Goal: Task Accomplishment & Management: Use online tool/utility

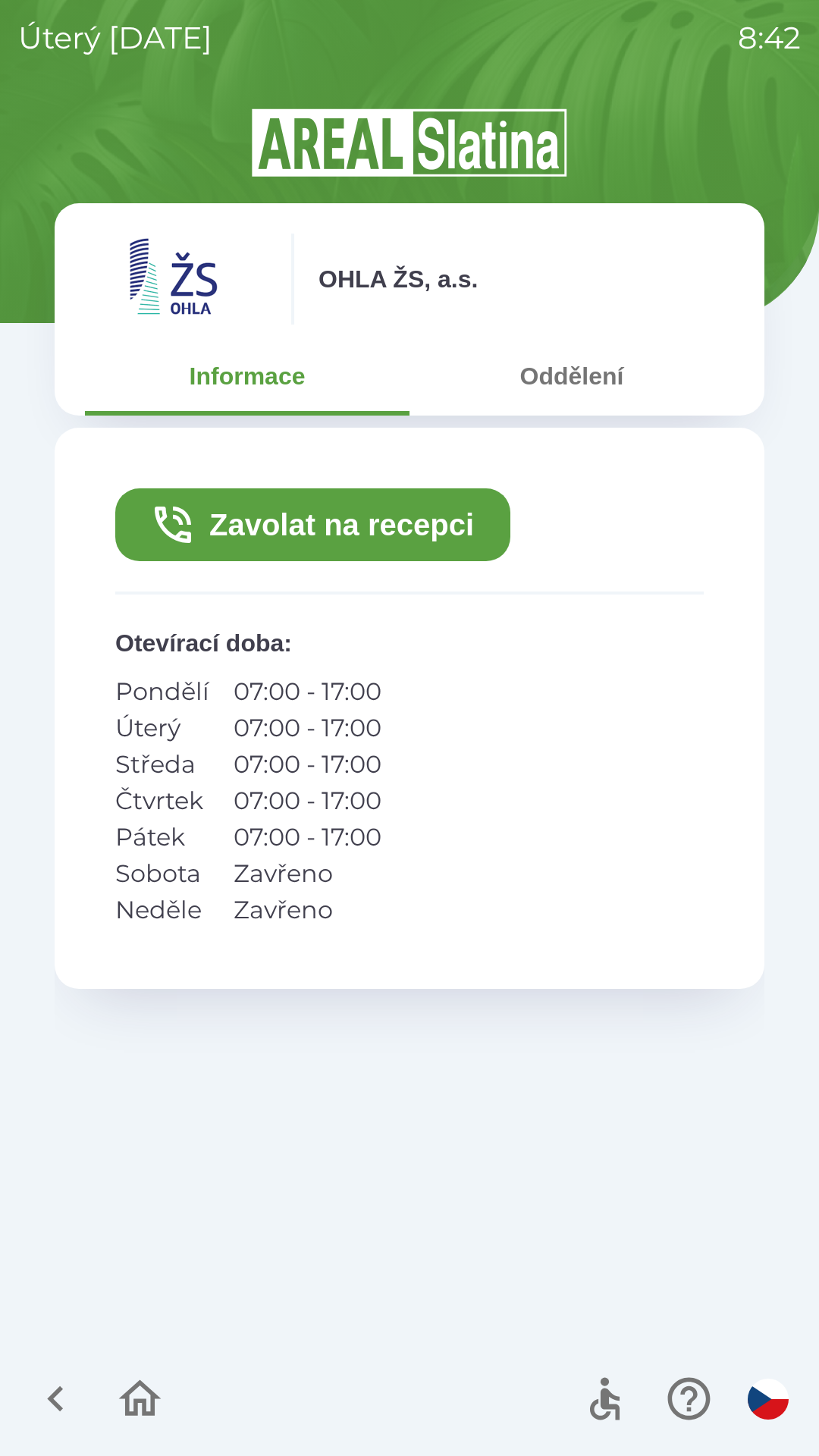
click at [582, 389] on button "Oddělení" at bounding box center [571, 375] width 325 height 55
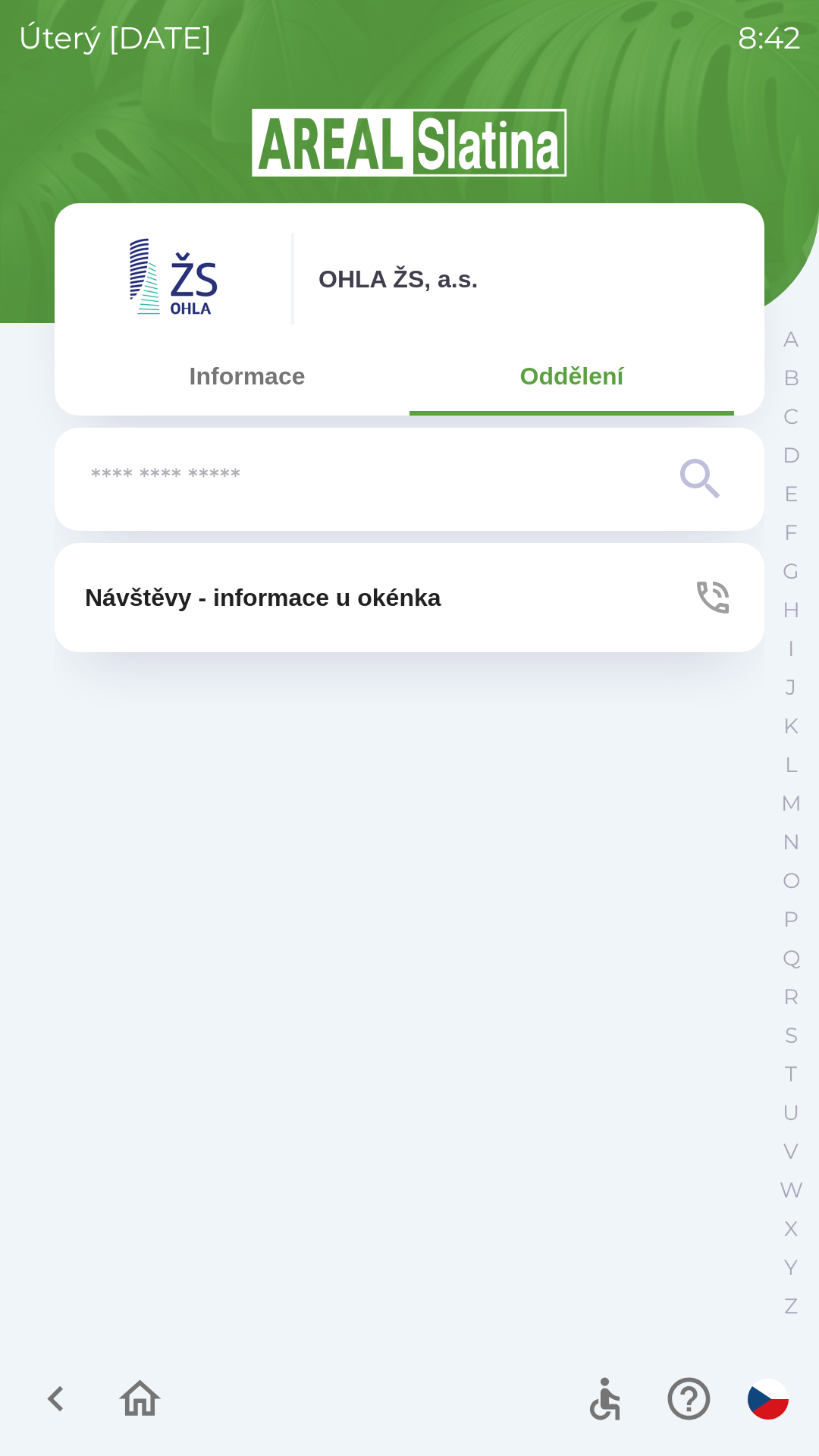
click at [272, 380] on button "Informace" at bounding box center [247, 375] width 325 height 55
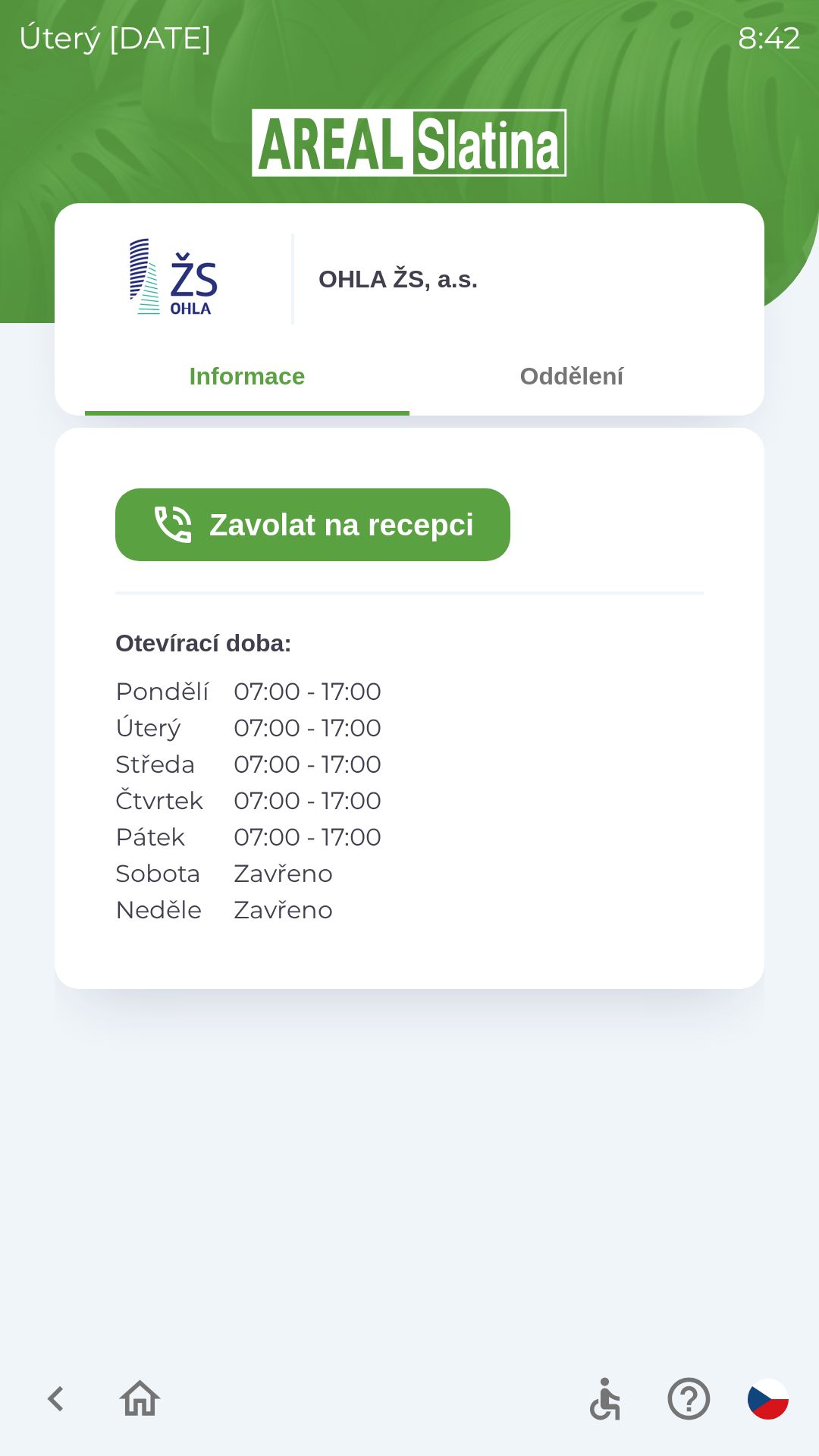
click at [393, 506] on button "Zavolat na recepci" at bounding box center [313, 524] width 395 height 73
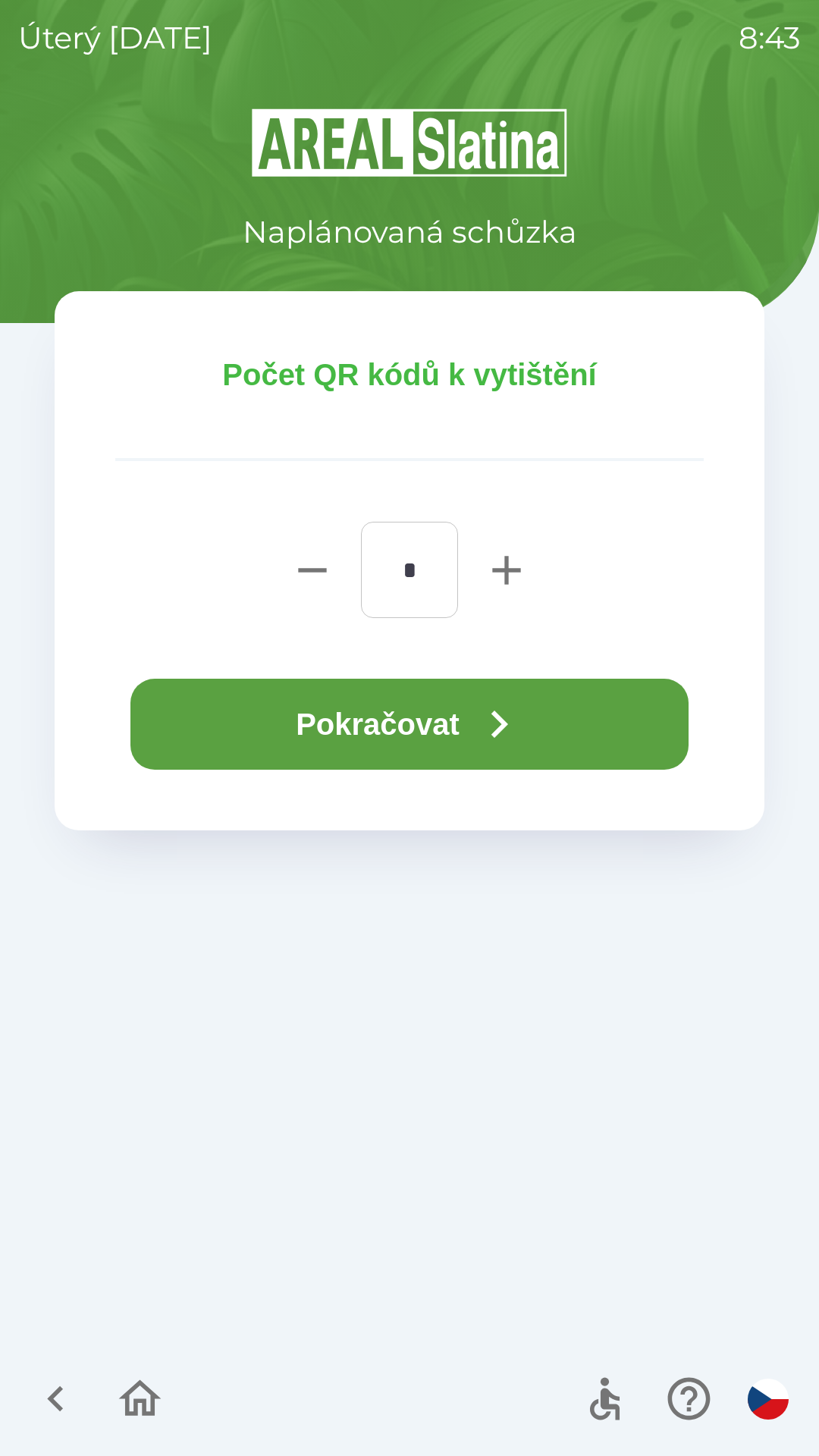
click at [460, 731] on button "Pokračovat" at bounding box center [409, 724] width 558 height 91
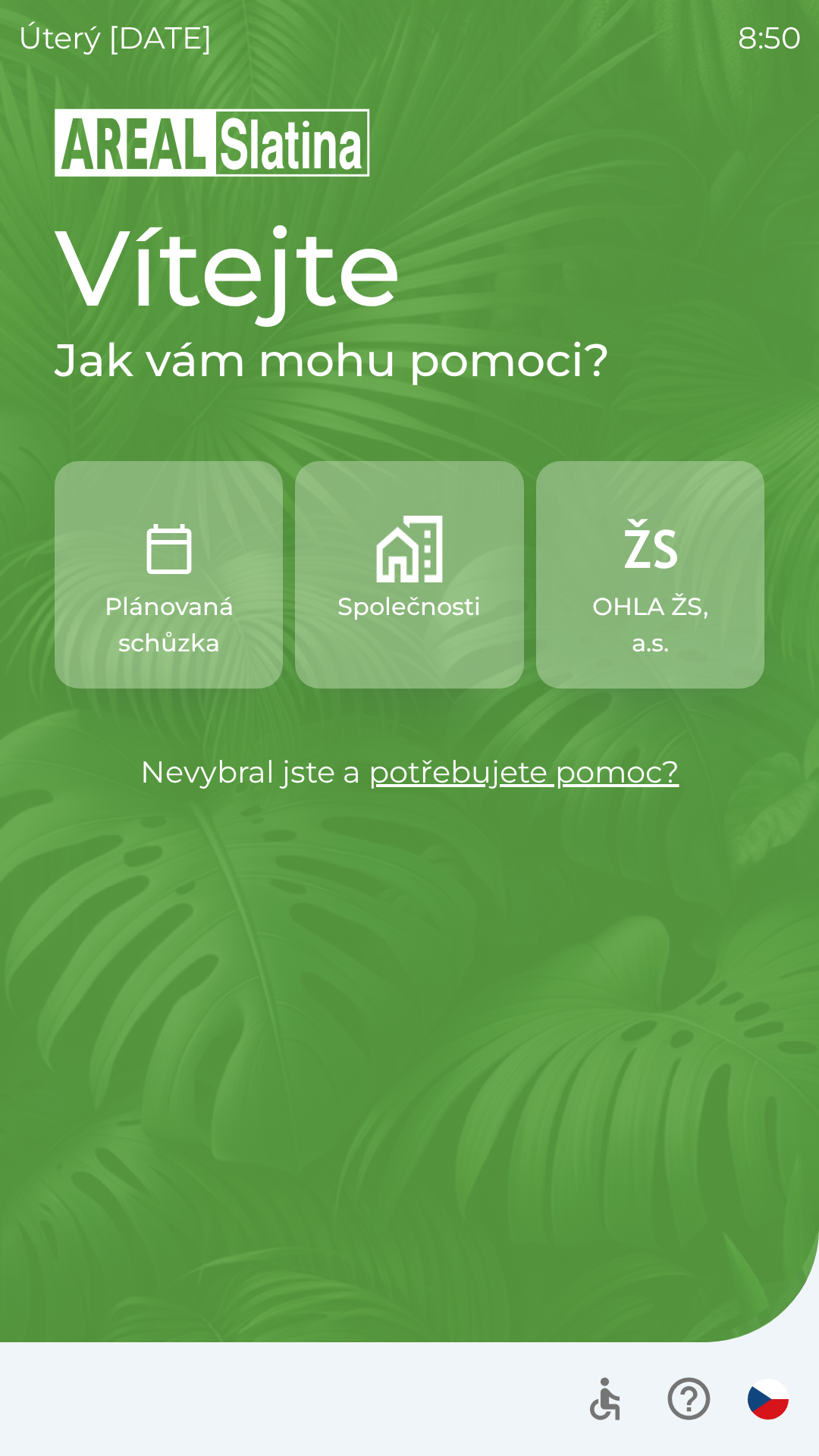
click at [370, 587] on button "Společnosti" at bounding box center [409, 574] width 228 height 227
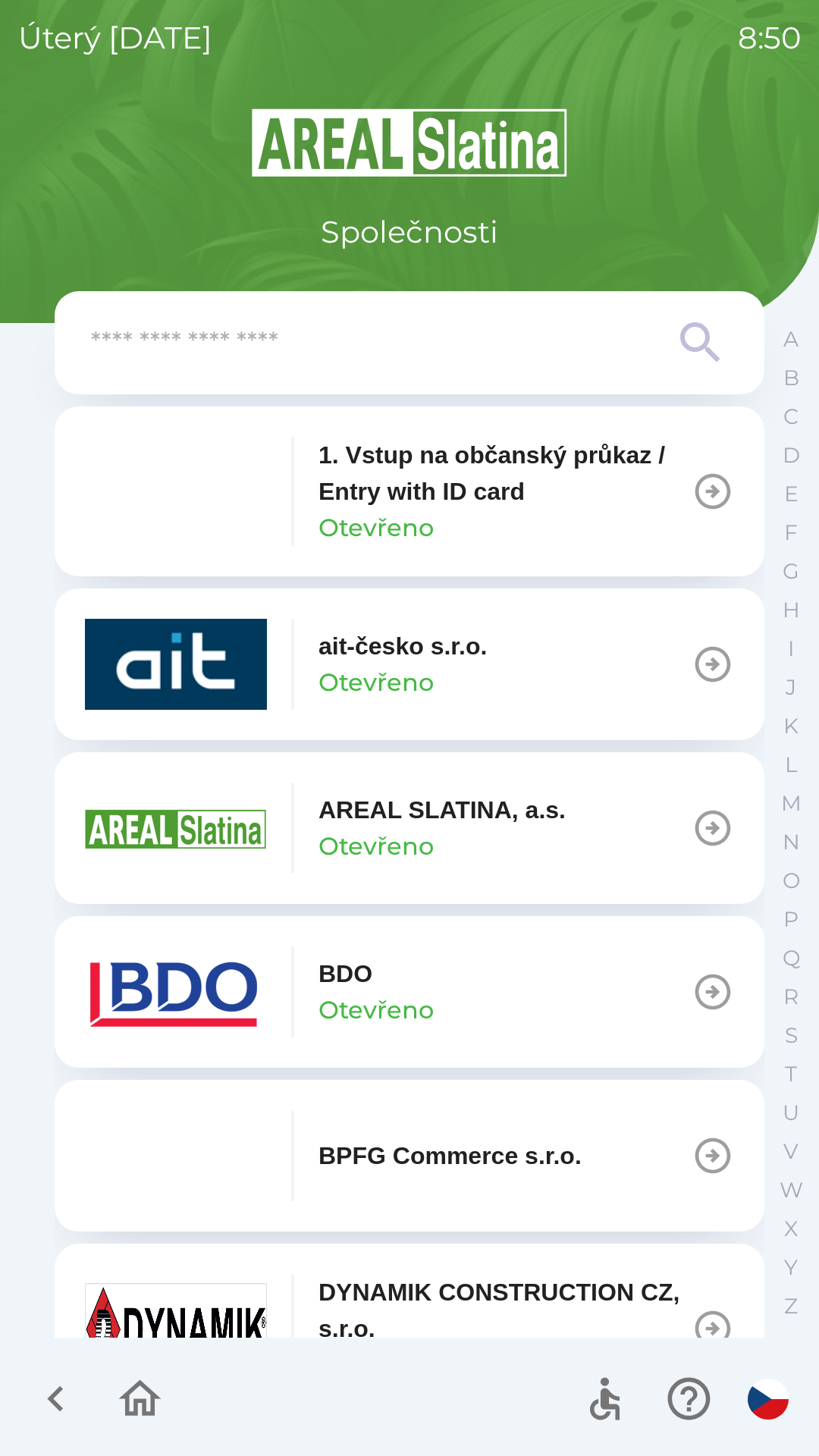
click at [94, 965] on img "button" at bounding box center [176, 992] width 182 height 91
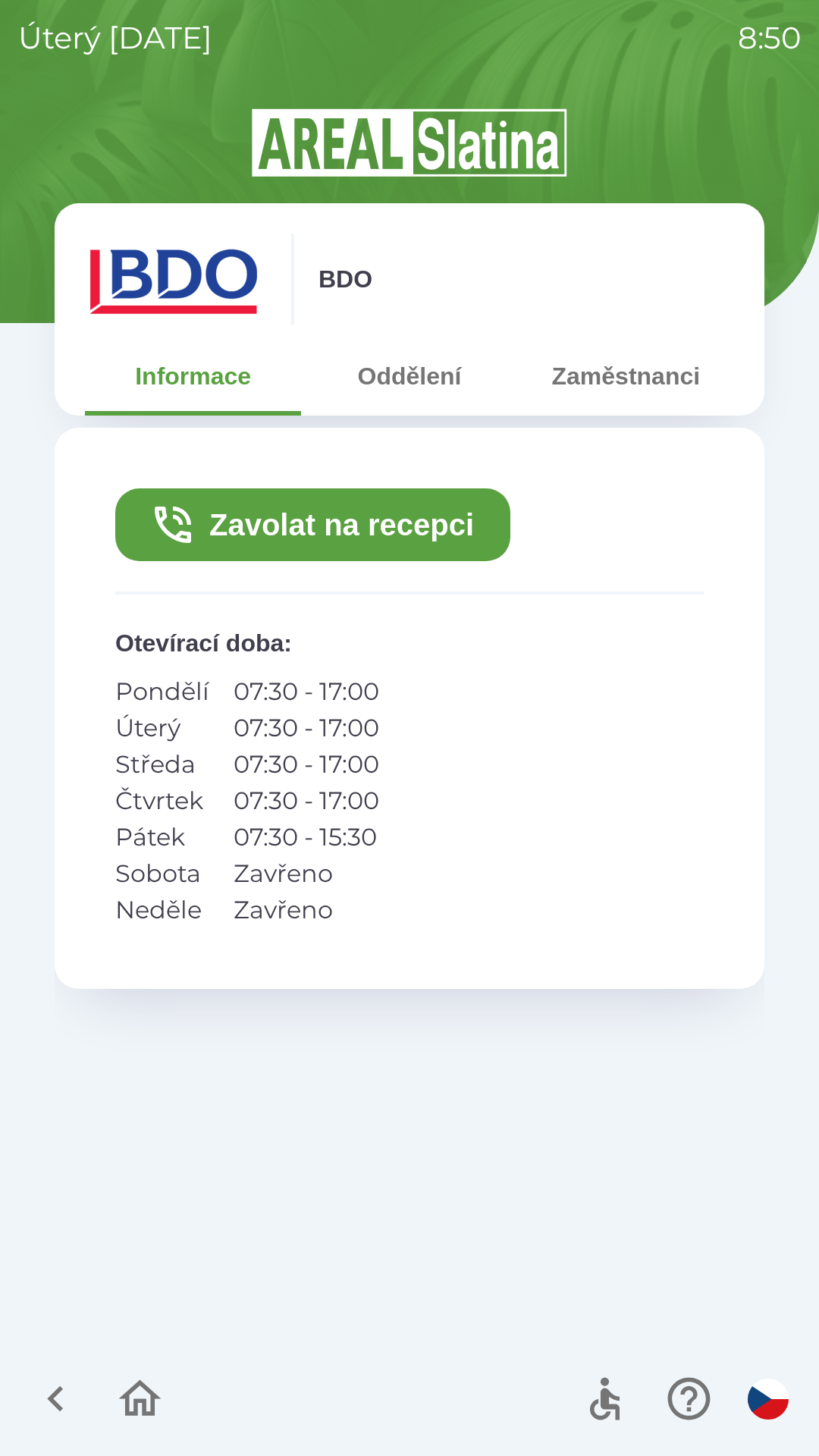
click at [213, 556] on button "Zavolat na recepci" at bounding box center [313, 524] width 395 height 73
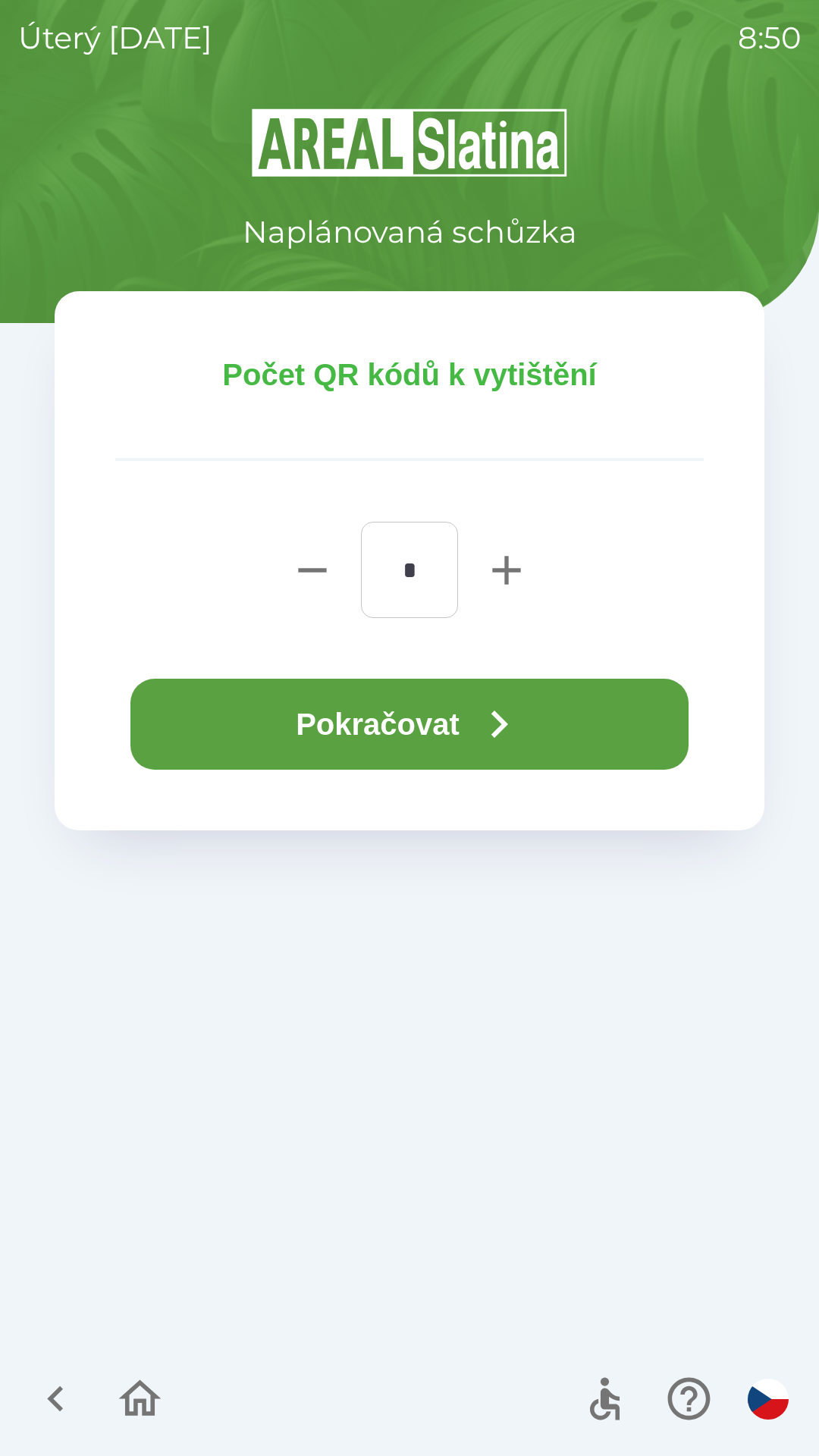
click at [295, 725] on button "Pokračovat" at bounding box center [409, 724] width 558 height 91
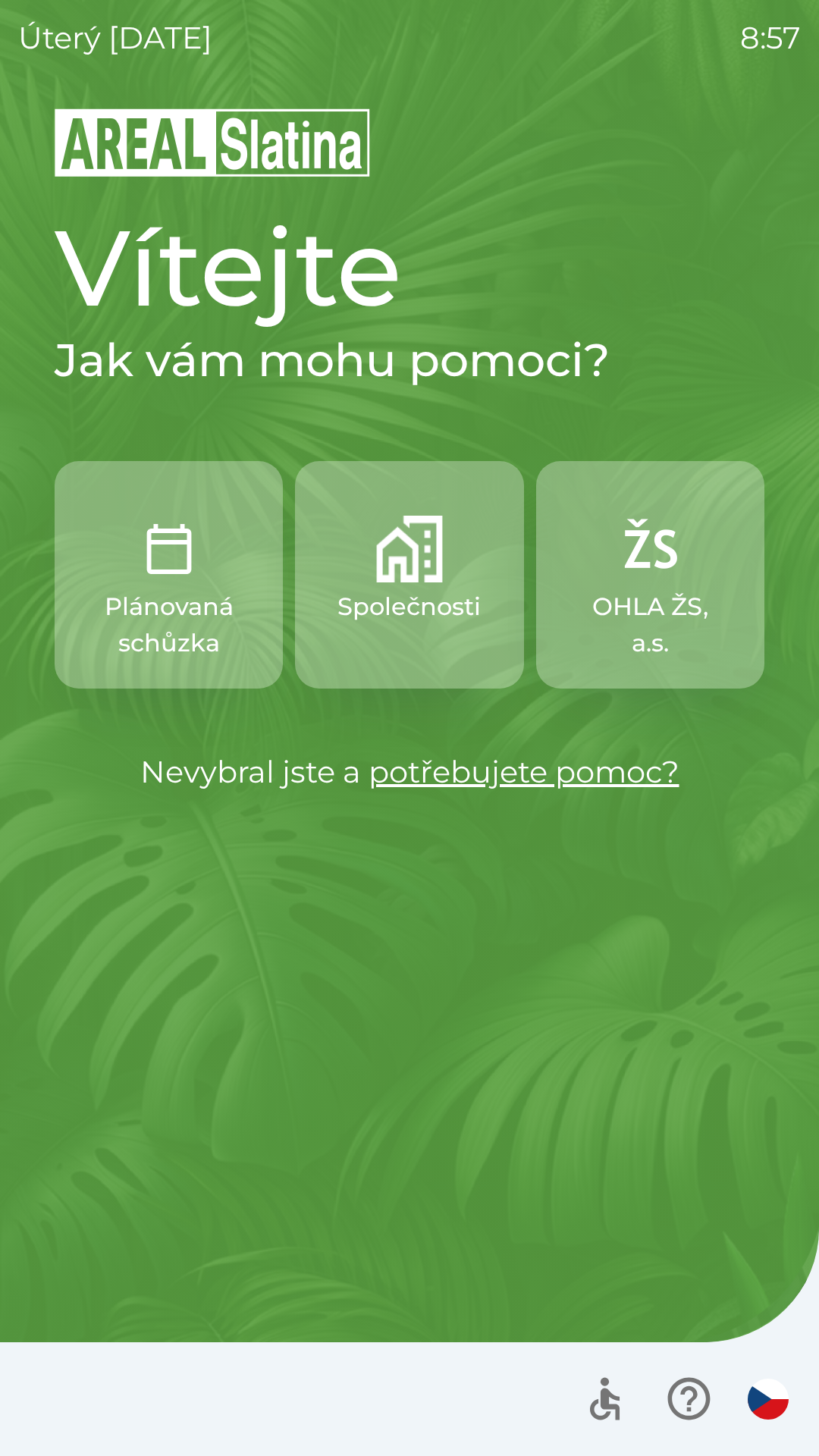
click at [417, 542] on img "button" at bounding box center [409, 548] width 67 height 67
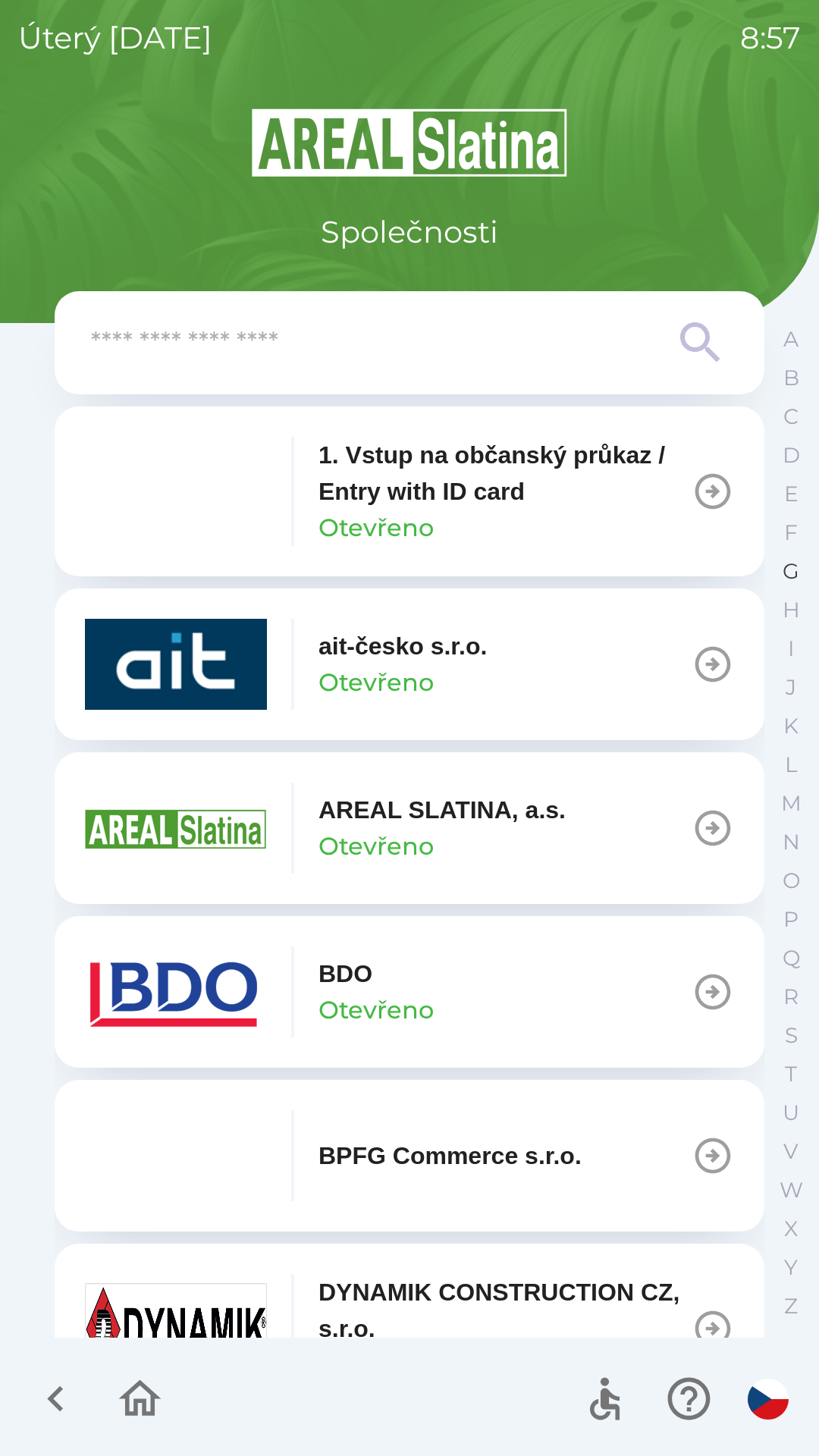
click at [785, 560] on p "G" at bounding box center [790, 571] width 17 height 27
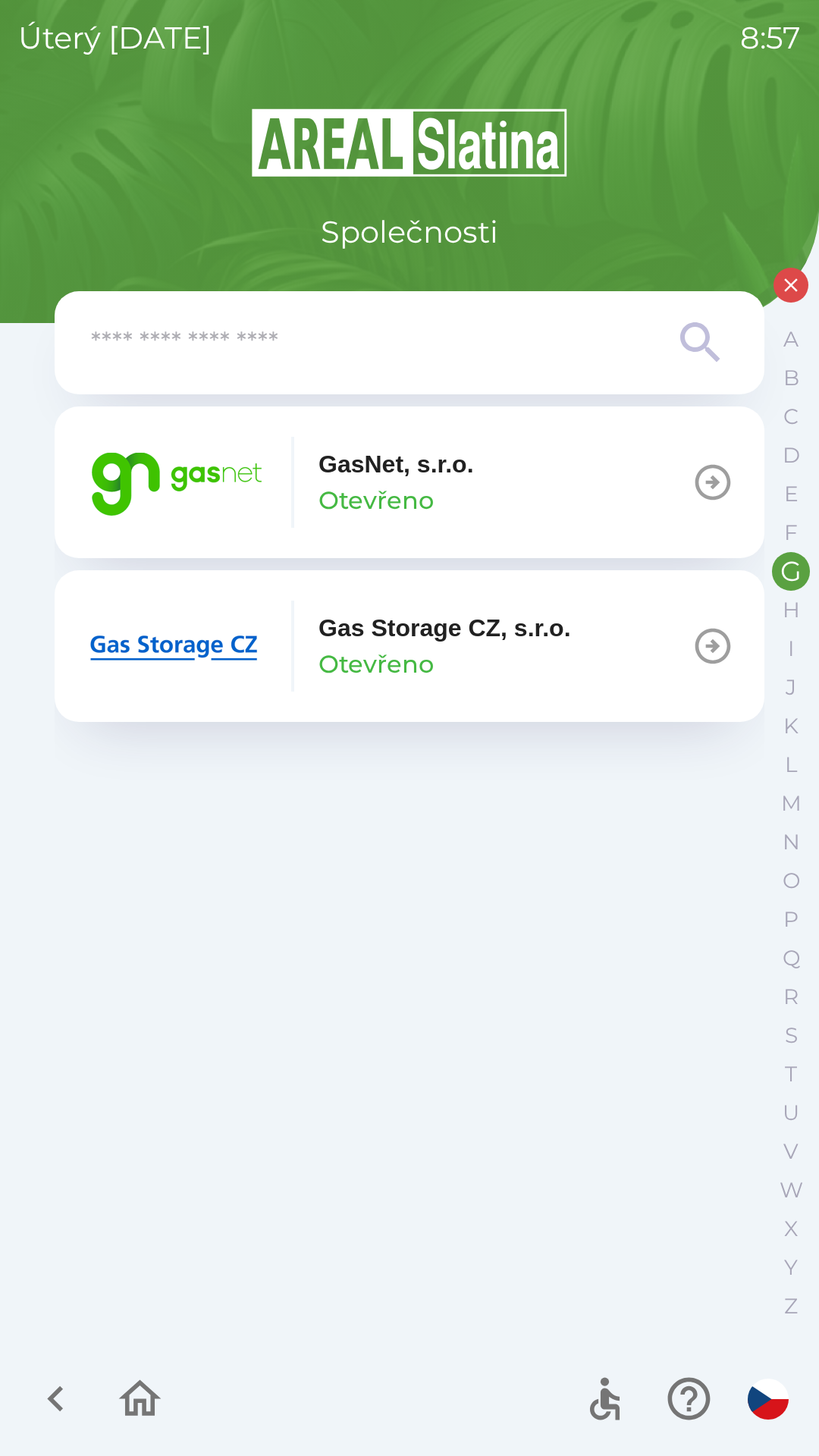
click at [226, 486] on img "button" at bounding box center [176, 483] width 182 height 91
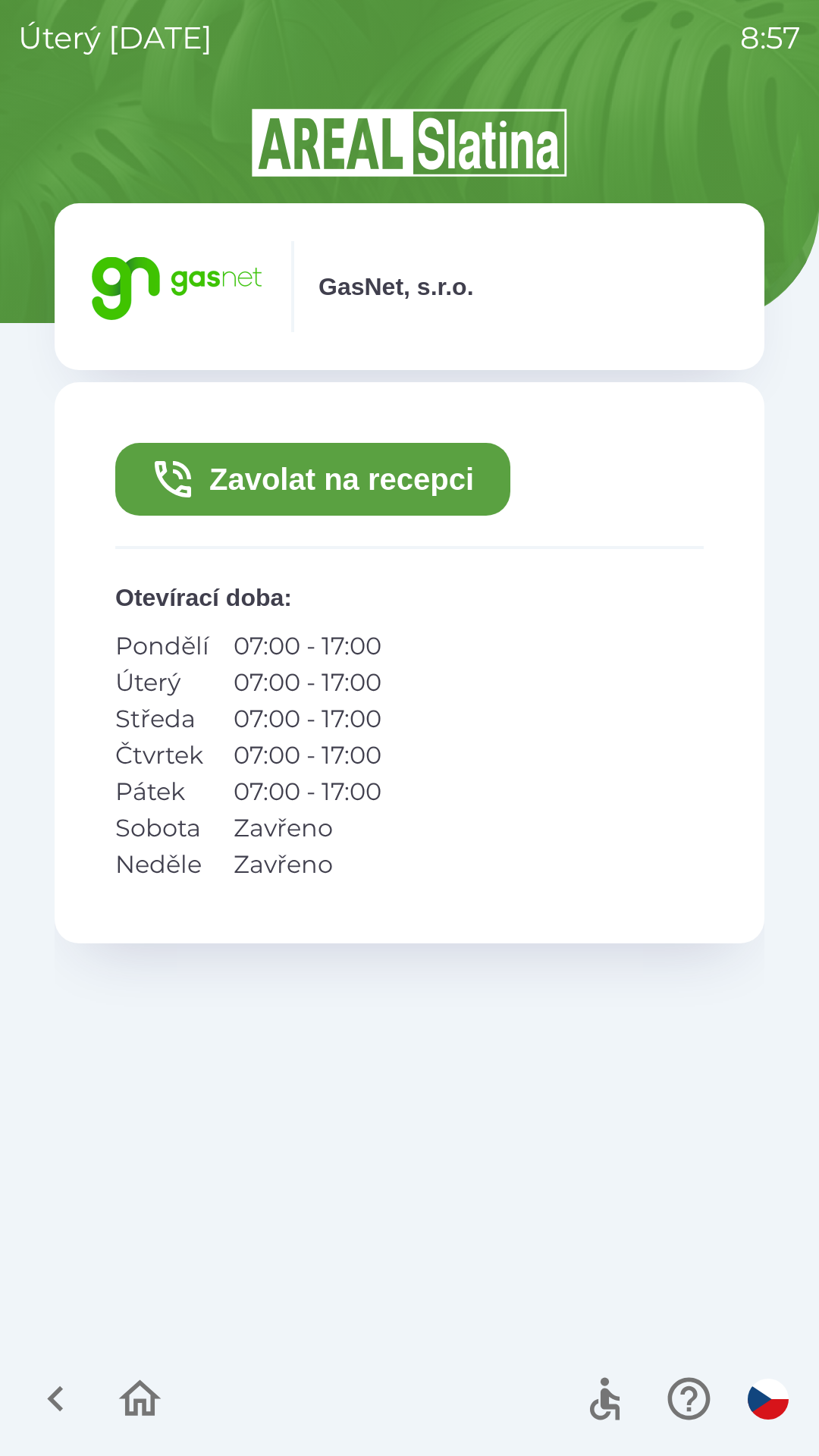
click at [322, 470] on button "Zavolat na recepci" at bounding box center [313, 479] width 395 height 73
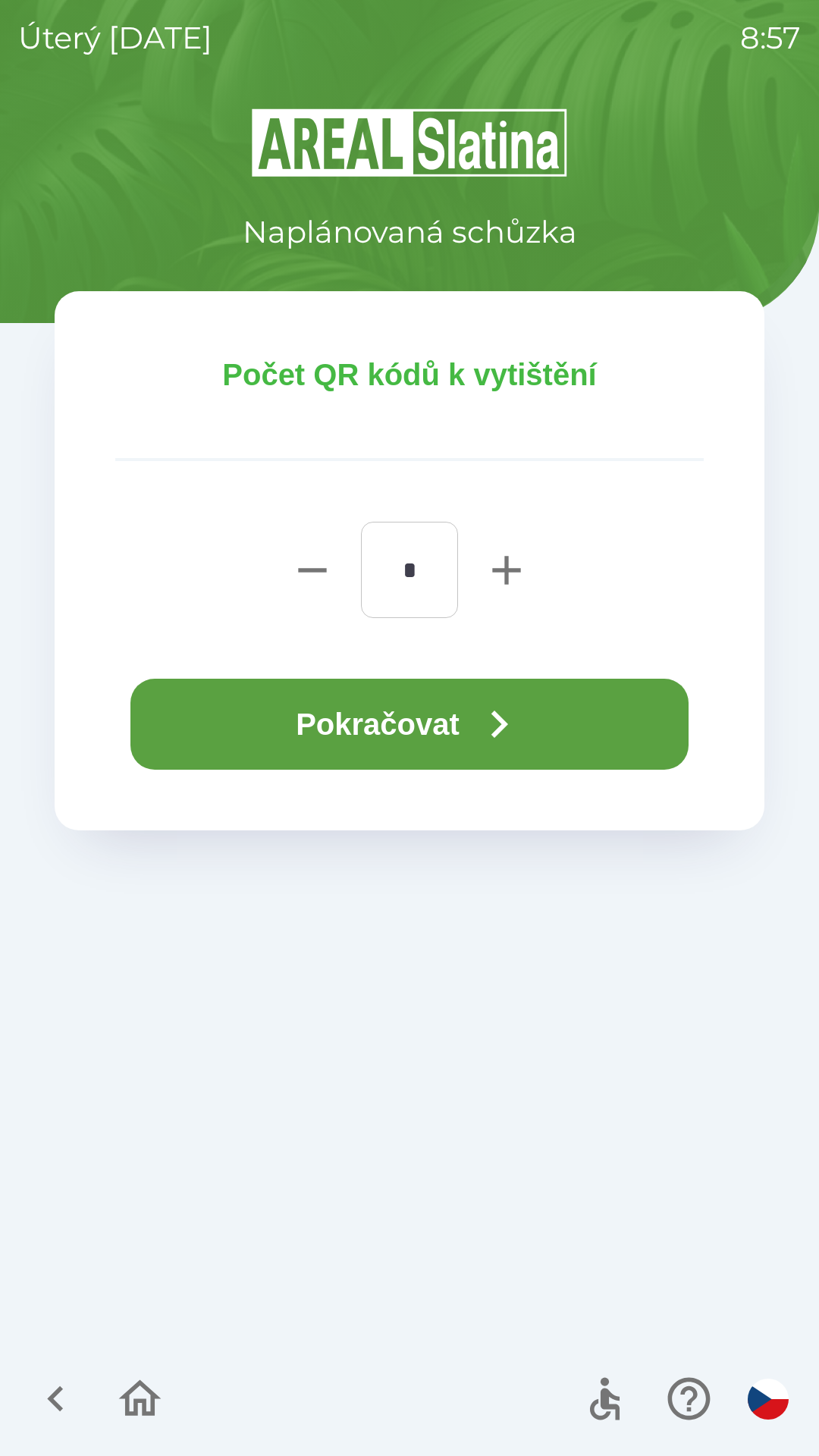
click at [394, 709] on button "Pokračovat" at bounding box center [409, 724] width 558 height 91
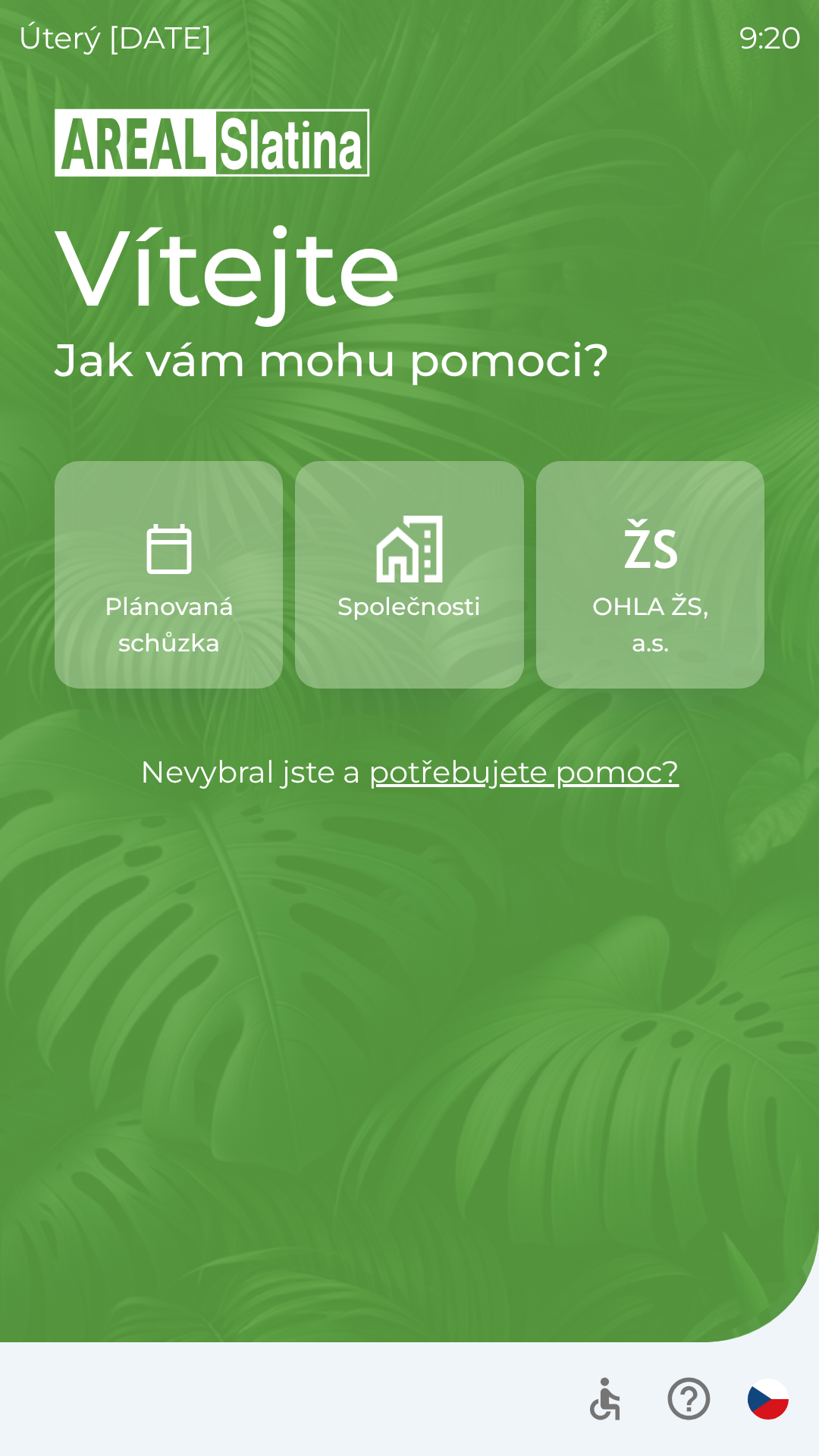
click at [401, 568] on img "button" at bounding box center [409, 548] width 67 height 67
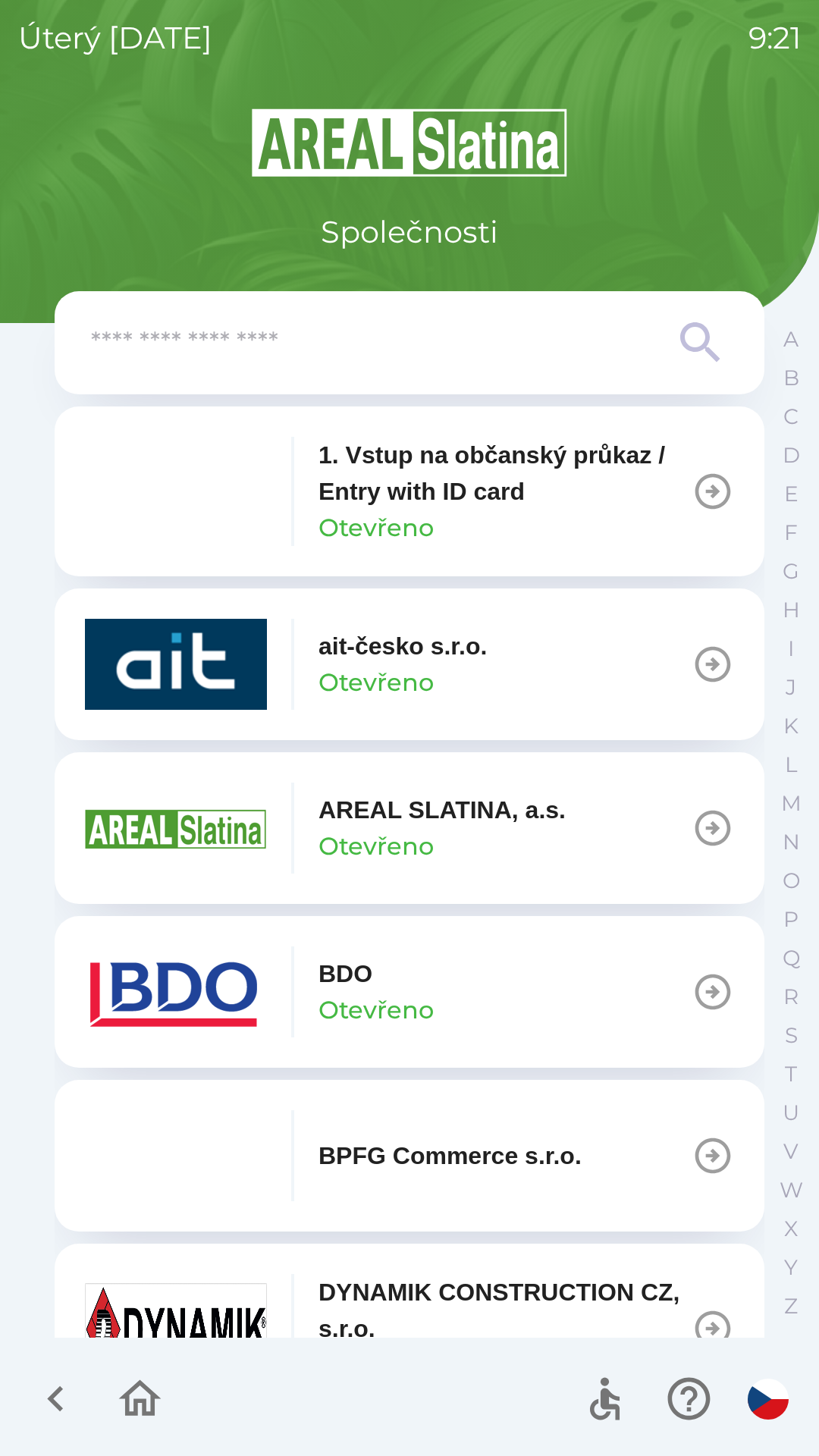
click at [194, 973] on img "button" at bounding box center [176, 992] width 182 height 91
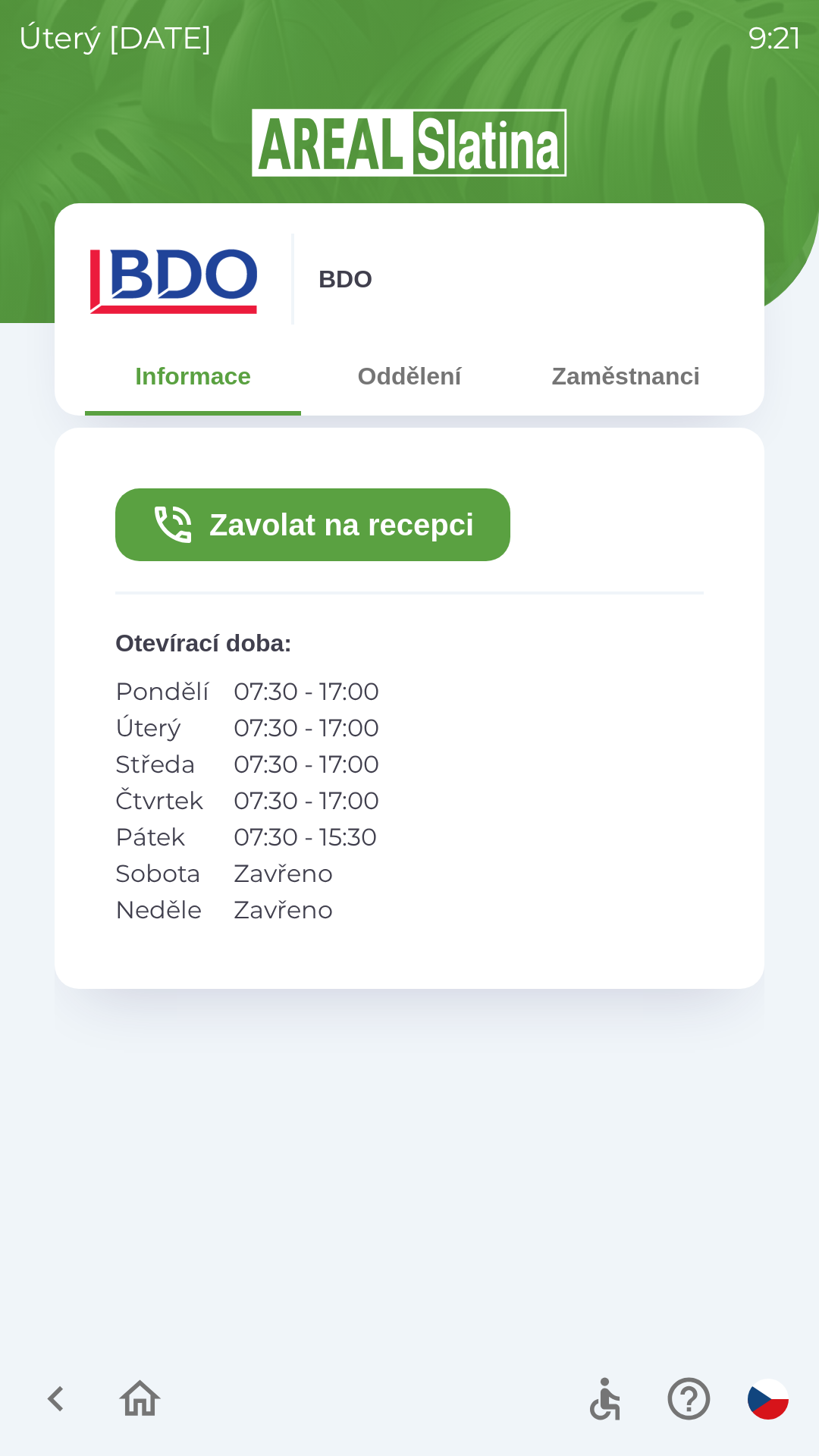
click at [225, 523] on button "Zavolat na recepci" at bounding box center [313, 524] width 395 height 73
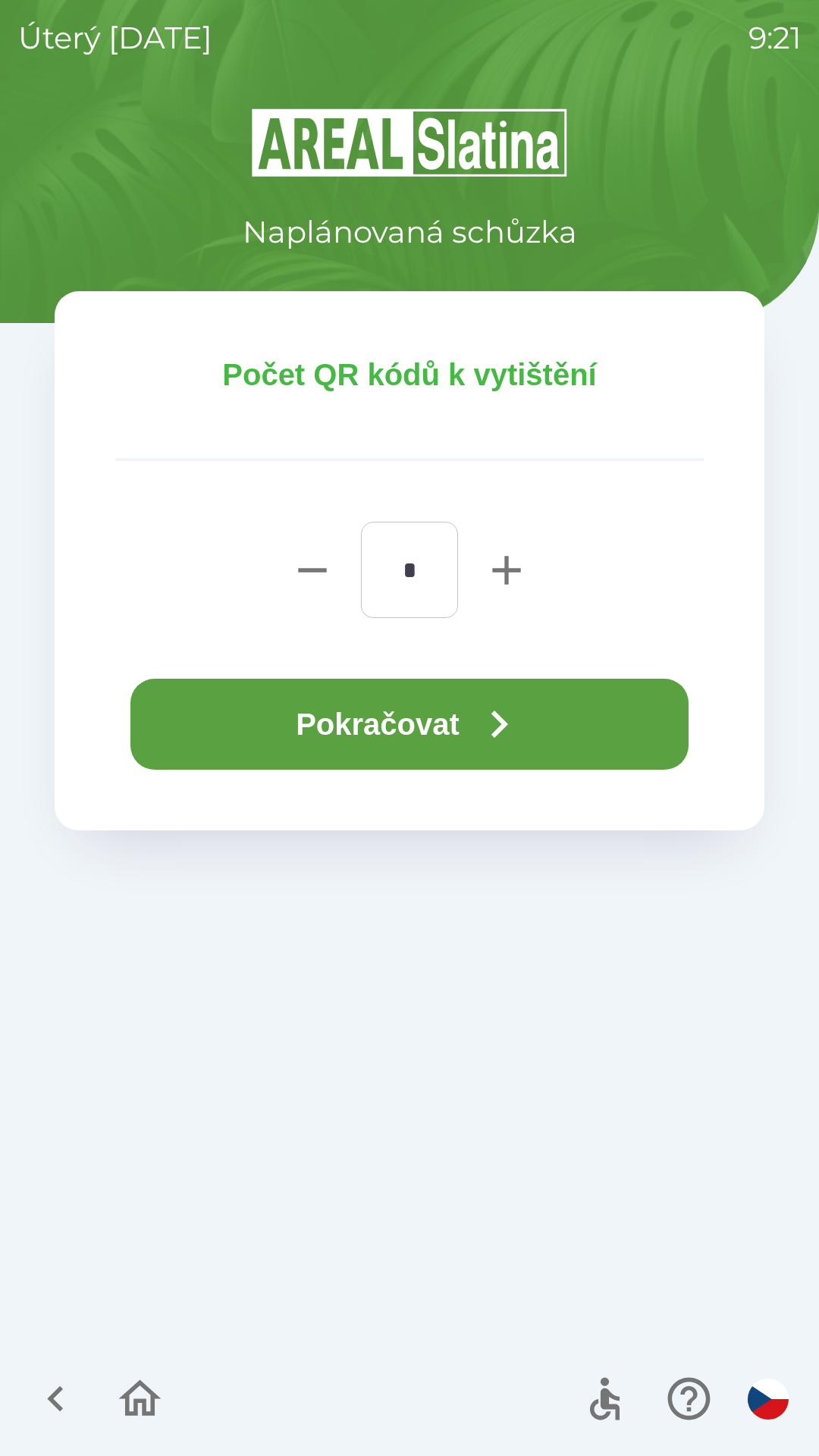
click at [448, 715] on button "Pokračovat" at bounding box center [409, 724] width 558 height 91
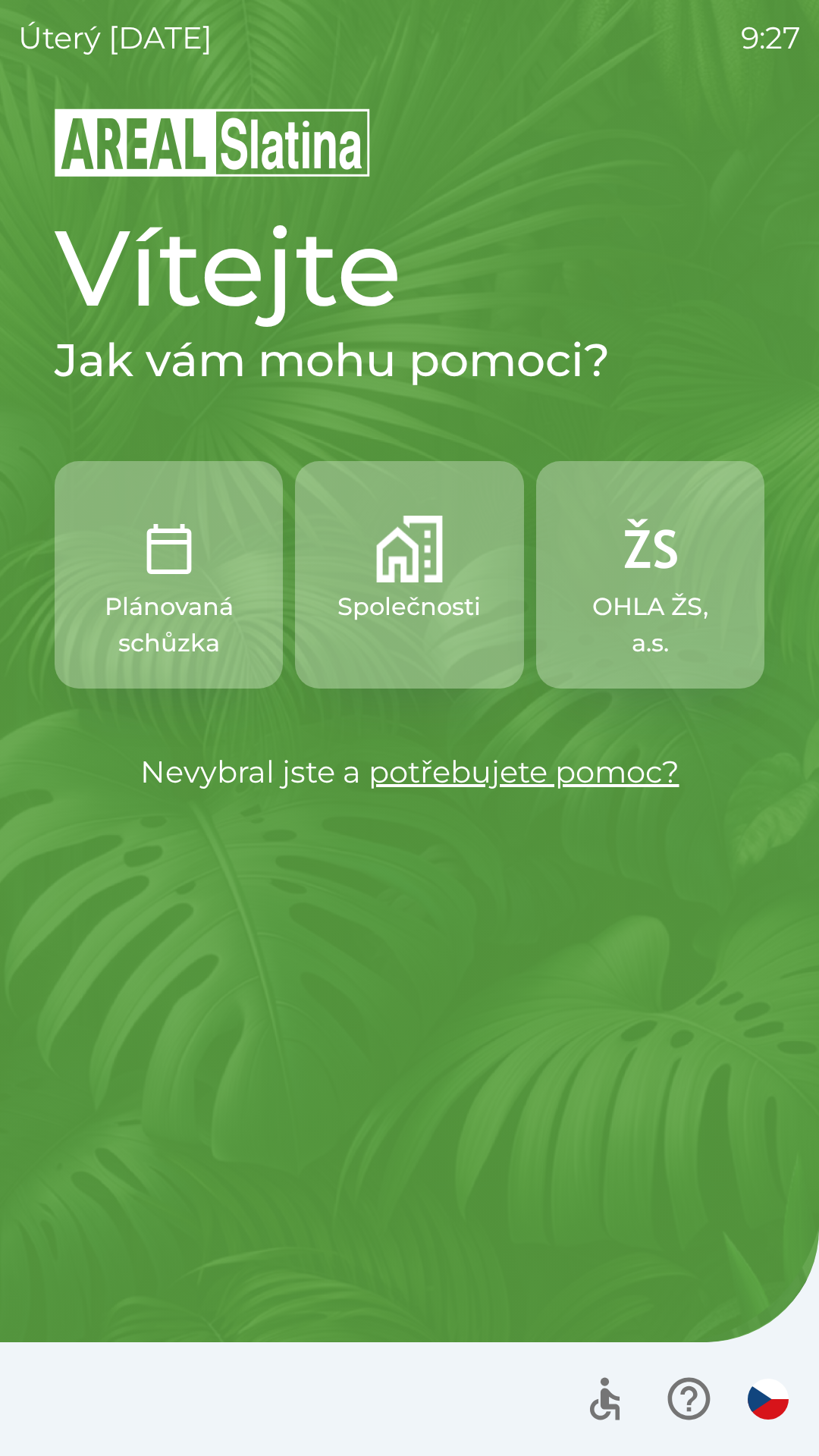
click at [395, 592] on p "Společnosti" at bounding box center [409, 607] width 143 height 37
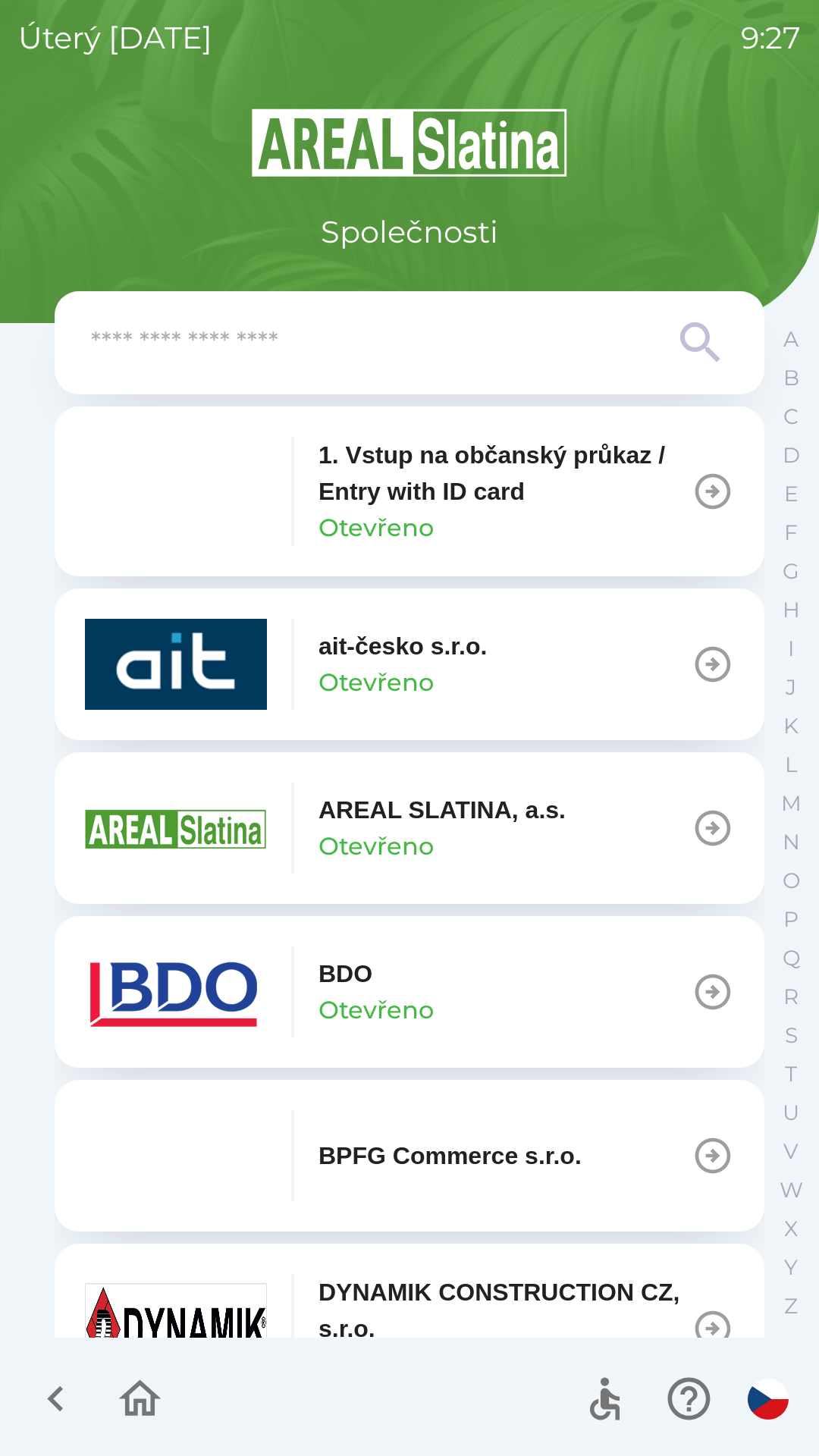
click at [349, 354] on input "text" at bounding box center [379, 344] width 576 height 42
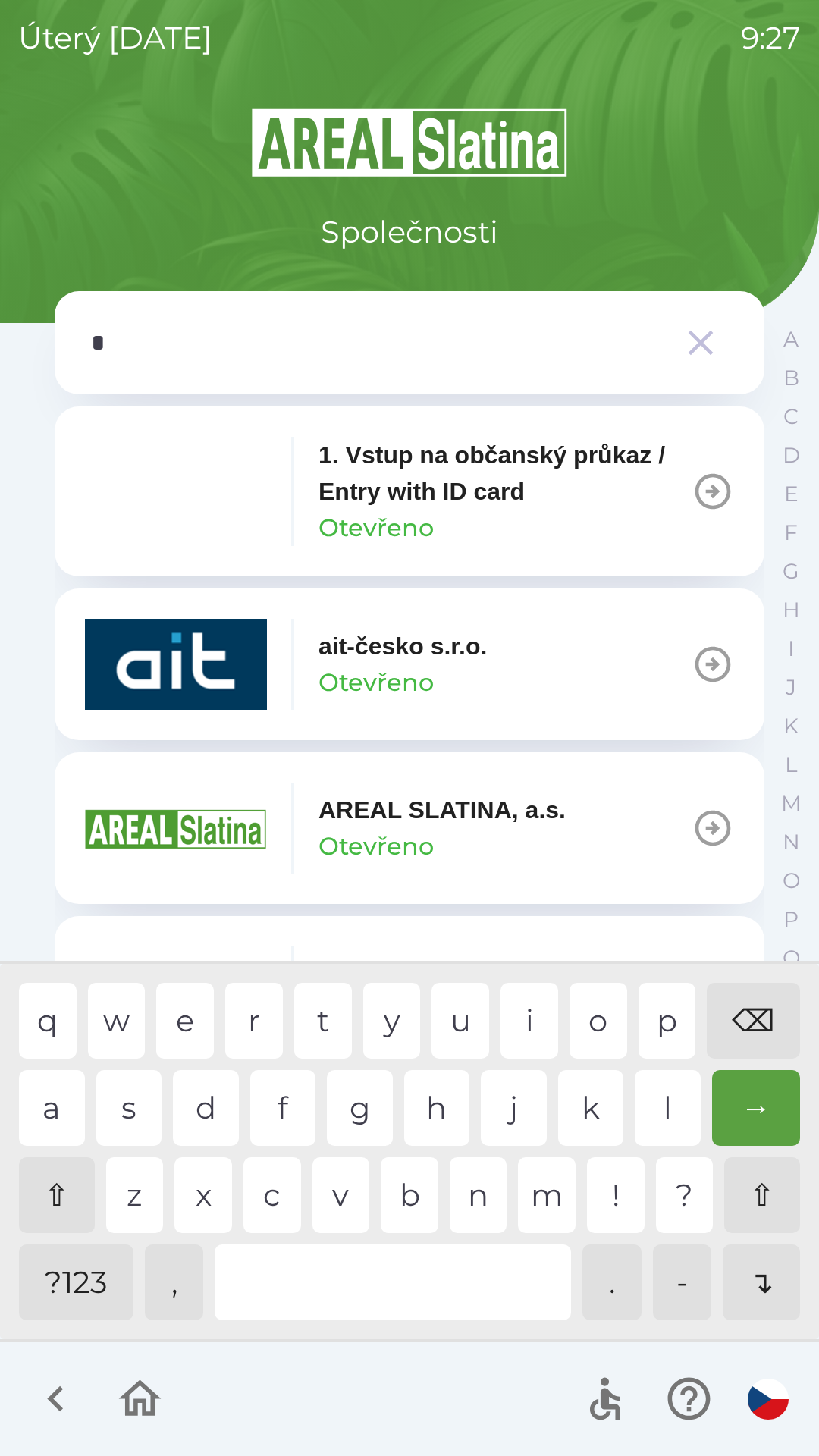
type input "**"
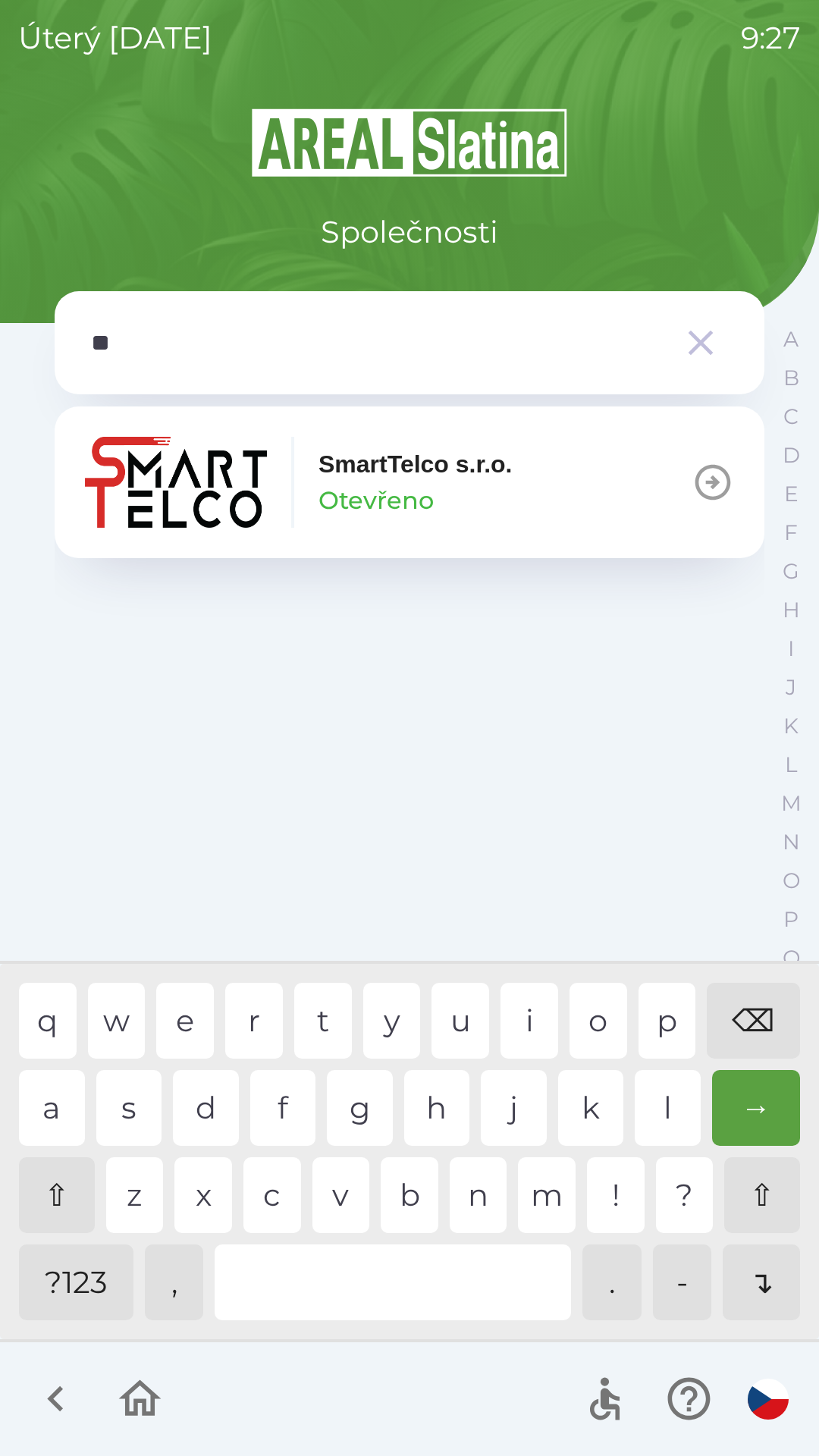
click at [550, 1194] on div "m" at bounding box center [547, 1195] width 58 height 75
click at [324, 467] on p "SmartTelco s.r.o." at bounding box center [415, 464] width 194 height 37
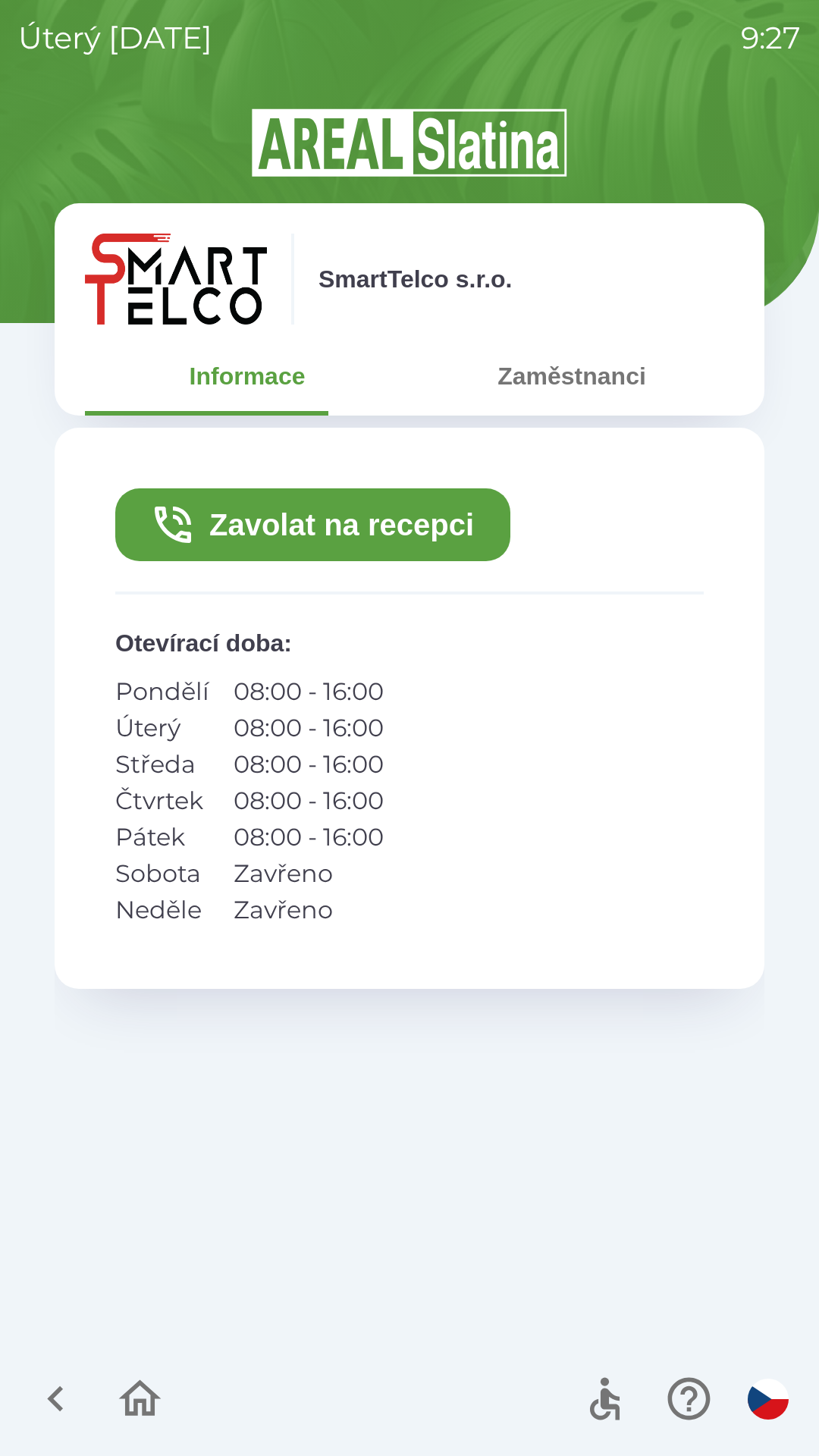
click at [379, 491] on button "Zavolat na recepci" at bounding box center [313, 524] width 395 height 73
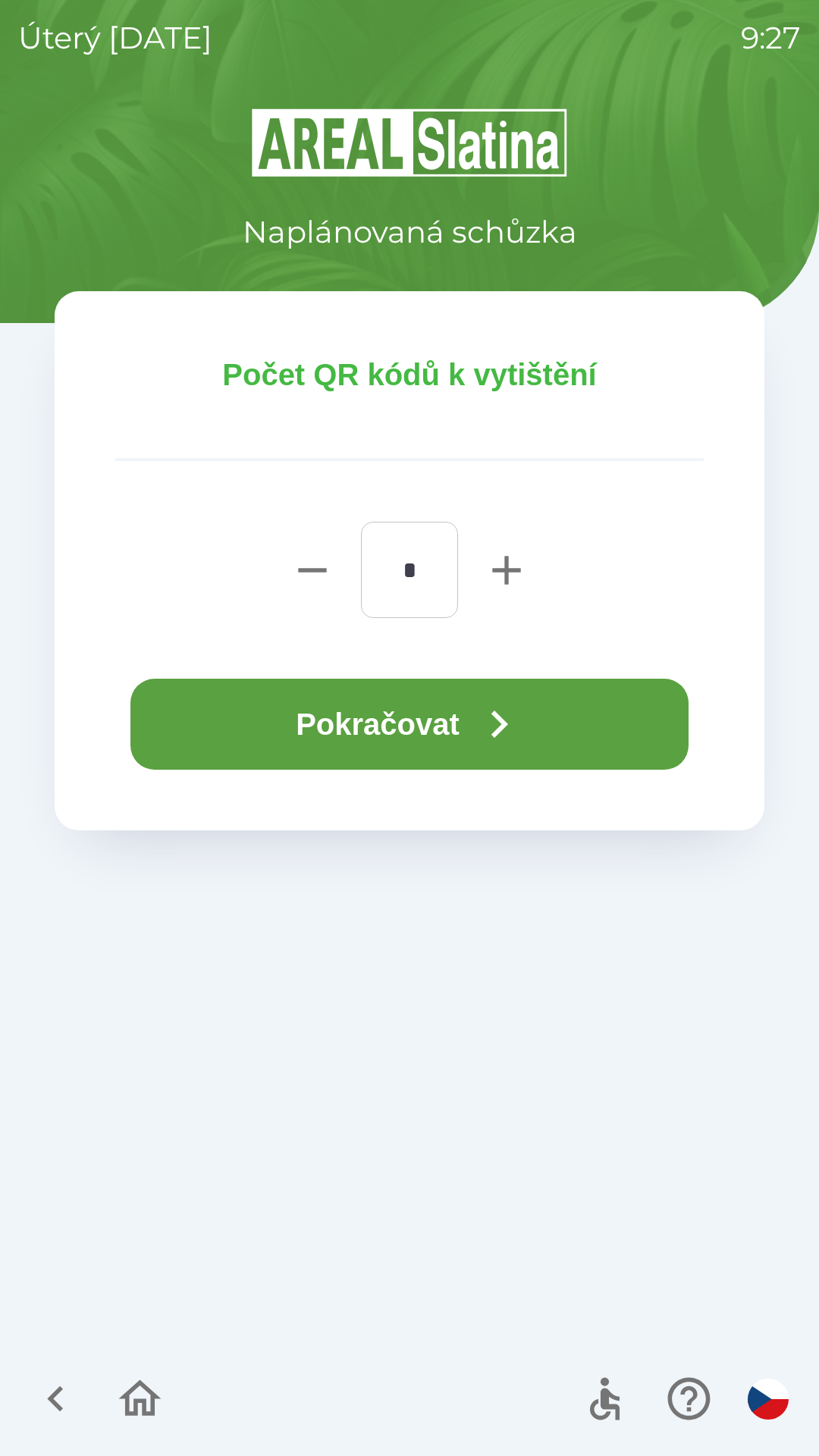
click at [441, 736] on button "Pokračovat" at bounding box center [409, 724] width 558 height 91
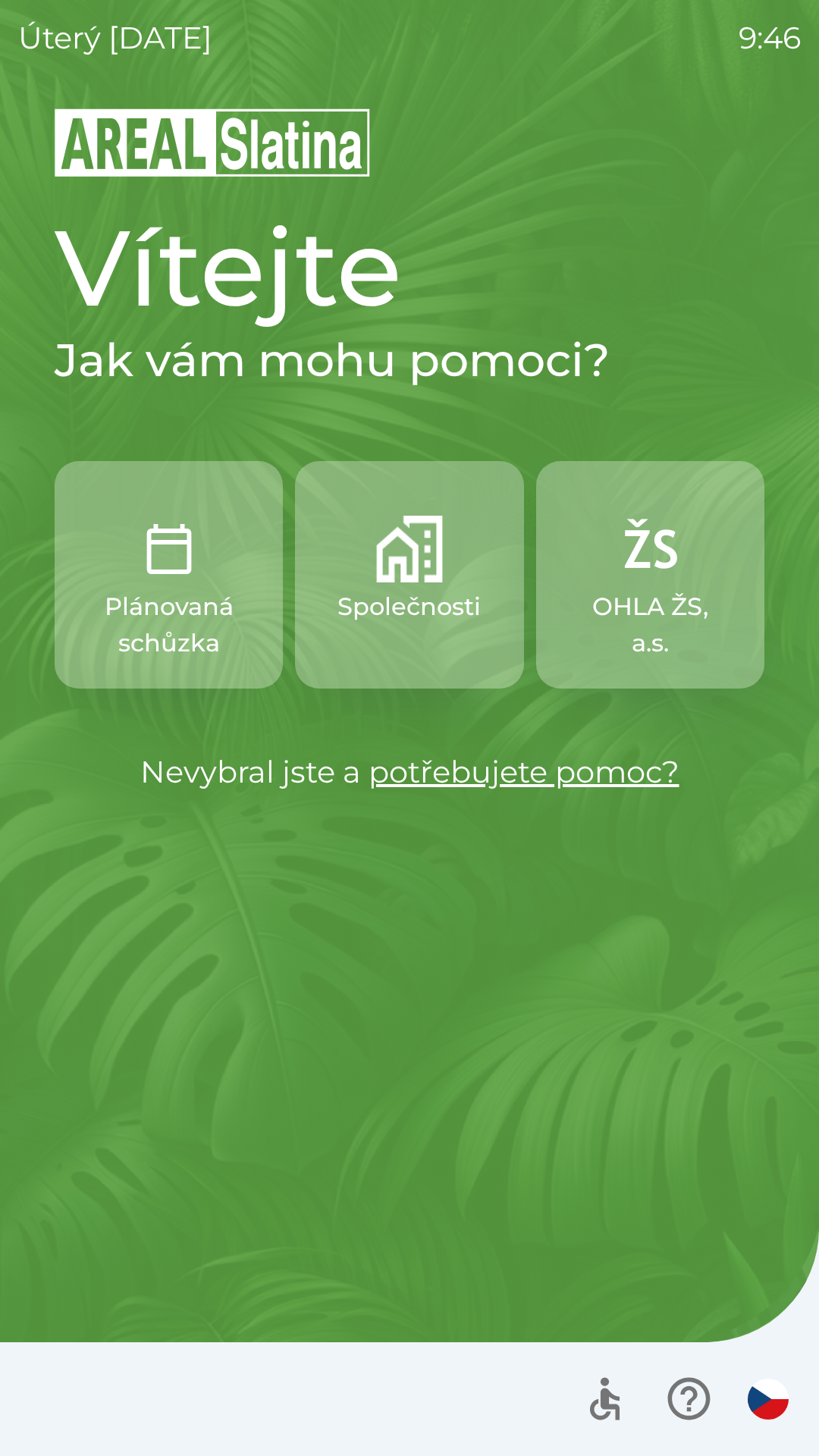
click at [413, 604] on p "Společnosti" at bounding box center [409, 607] width 143 height 37
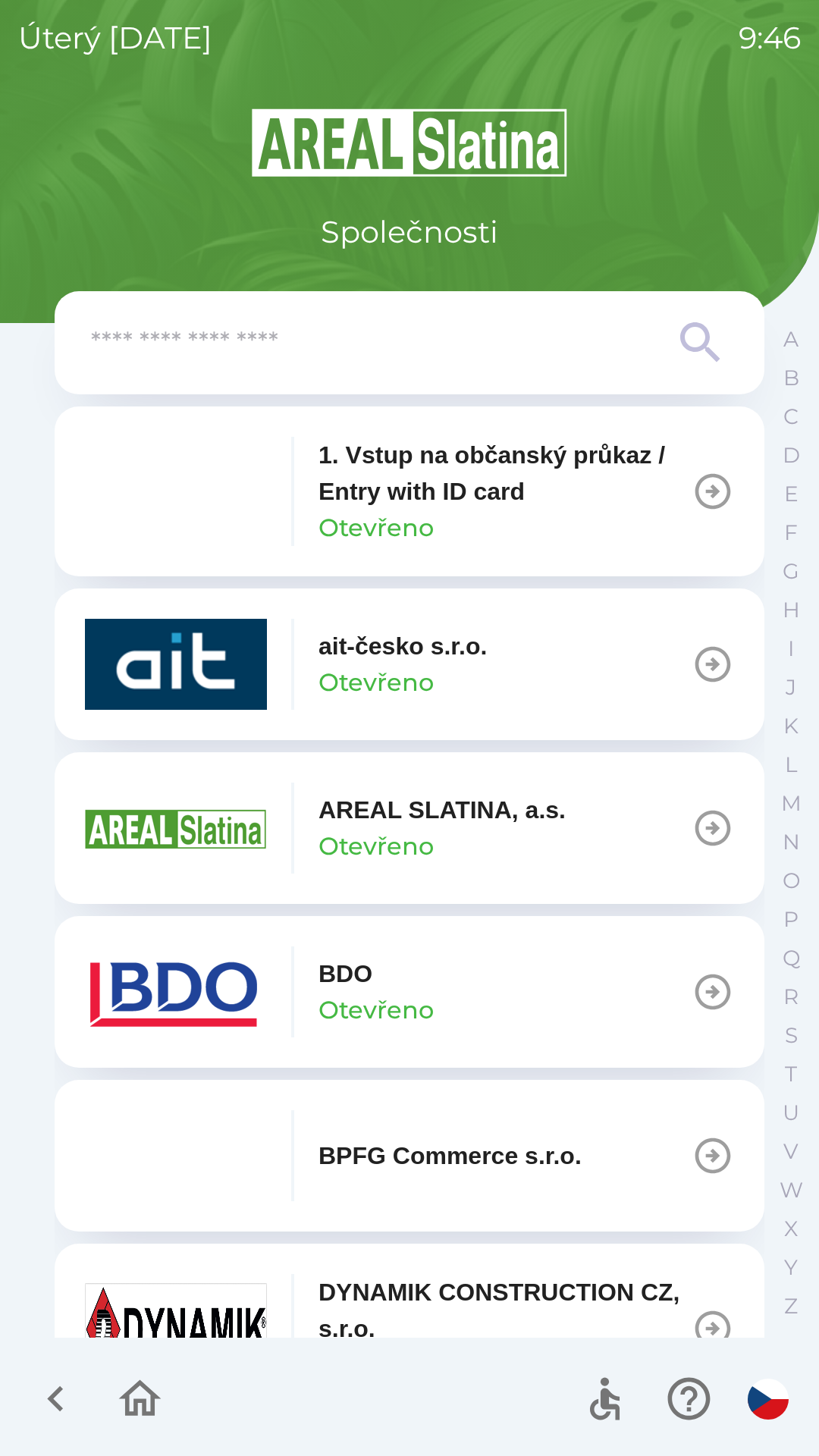
click at [57, 1397] on icon "button" at bounding box center [56, 1398] width 51 height 51
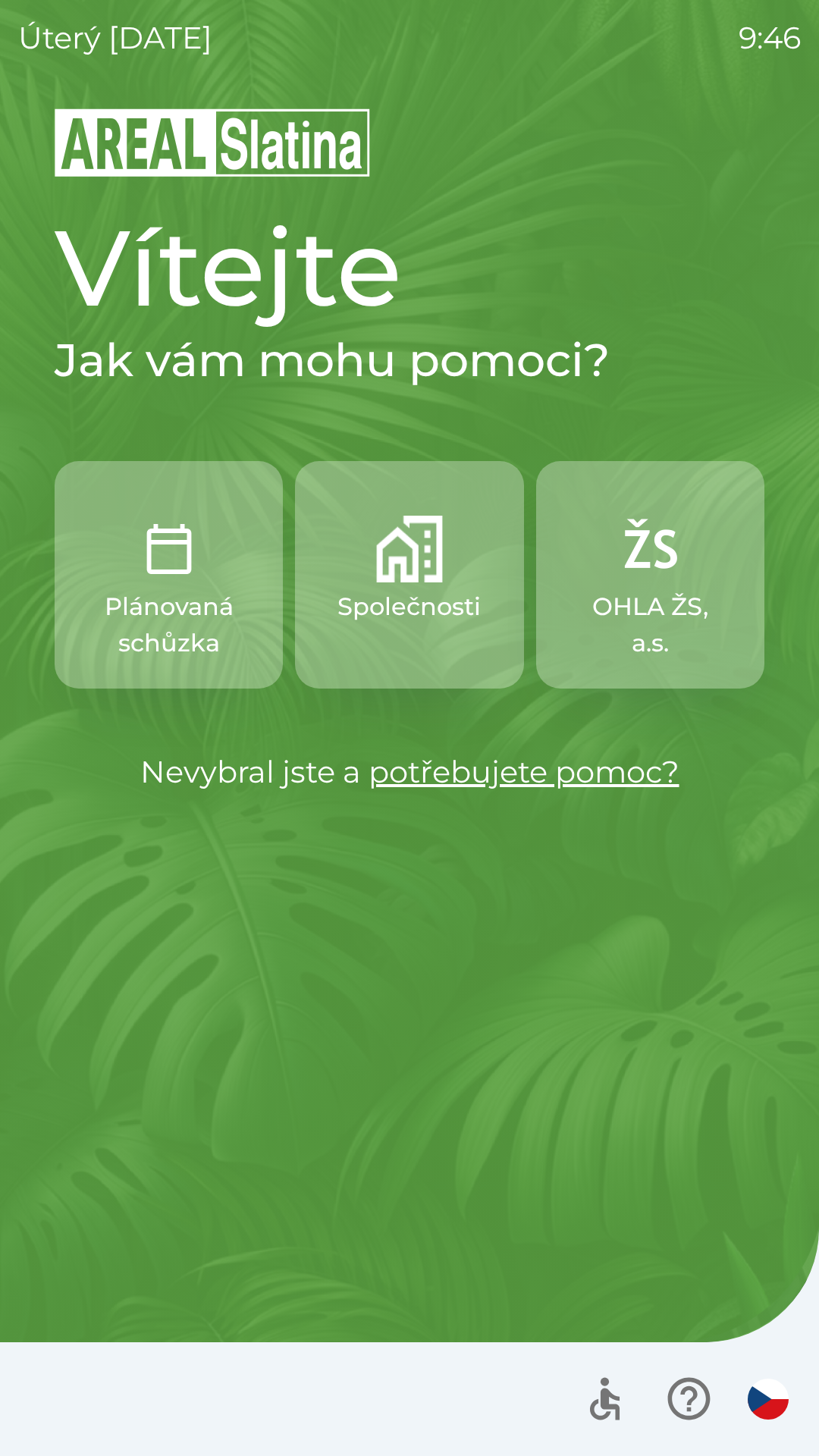
click at [229, 633] on p "Plánovaná schůzka" at bounding box center [169, 625] width 156 height 73
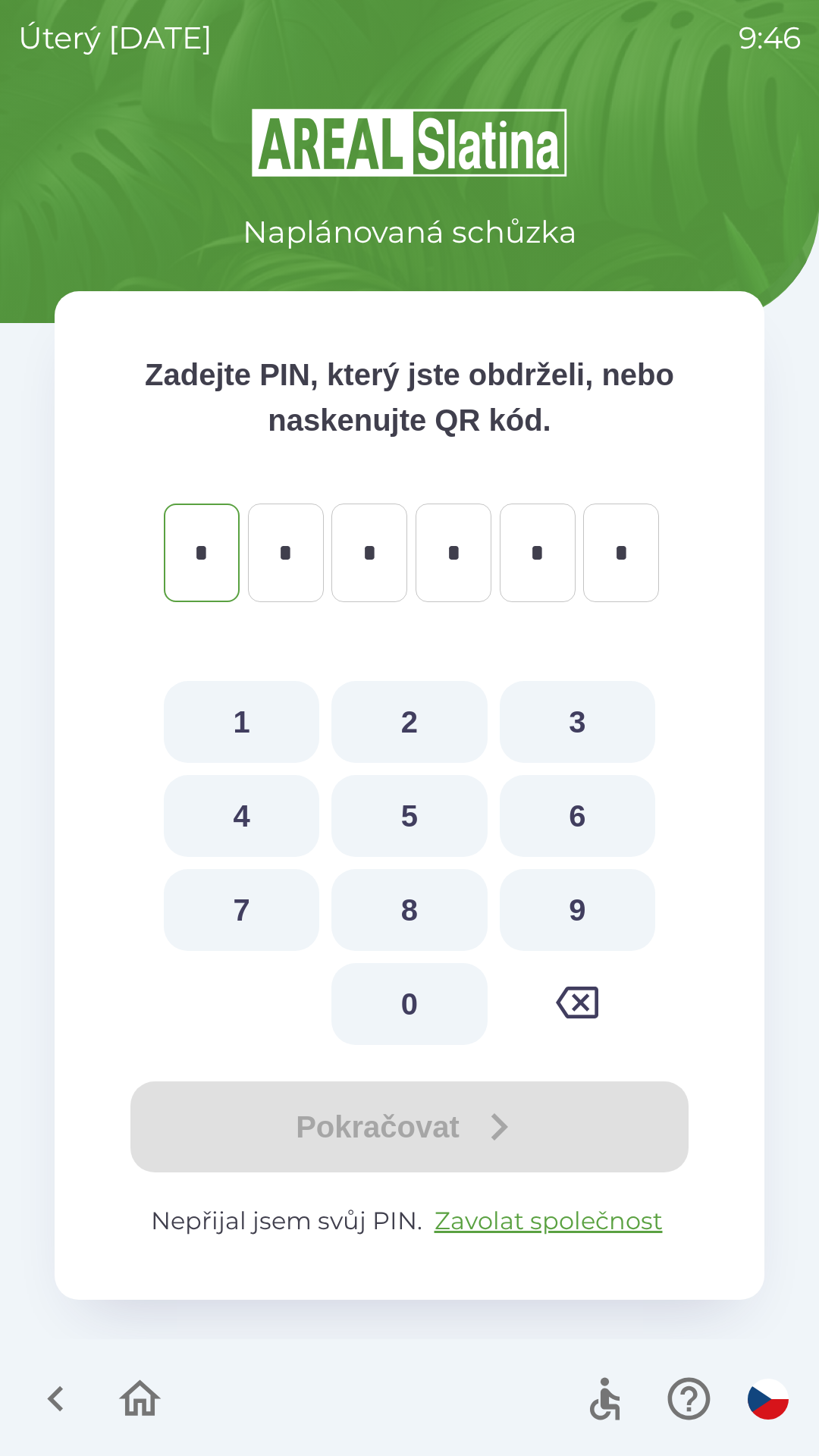
click at [48, 1396] on icon "button" at bounding box center [56, 1398] width 51 height 51
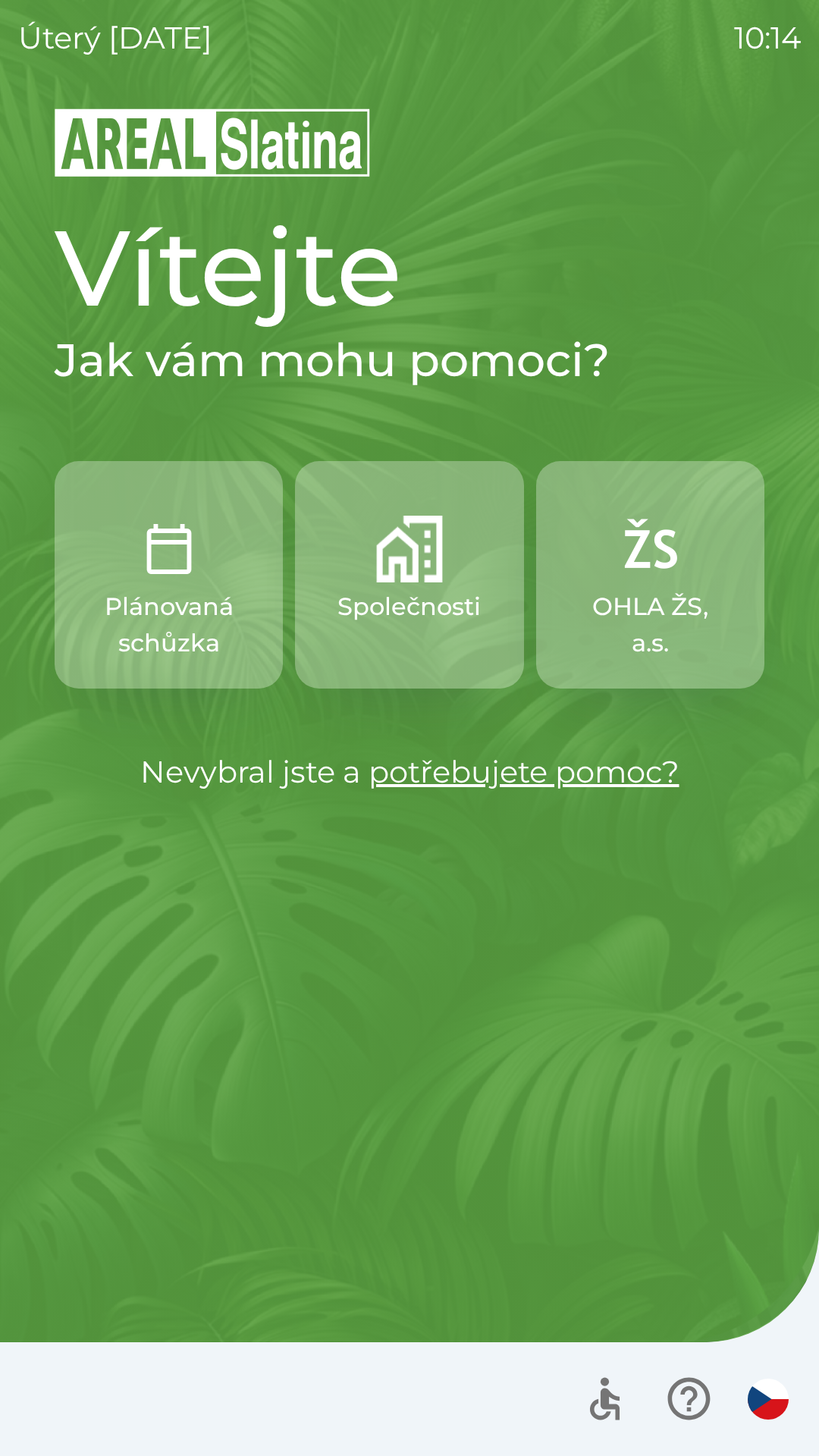
click at [415, 573] on img "button" at bounding box center [409, 548] width 67 height 67
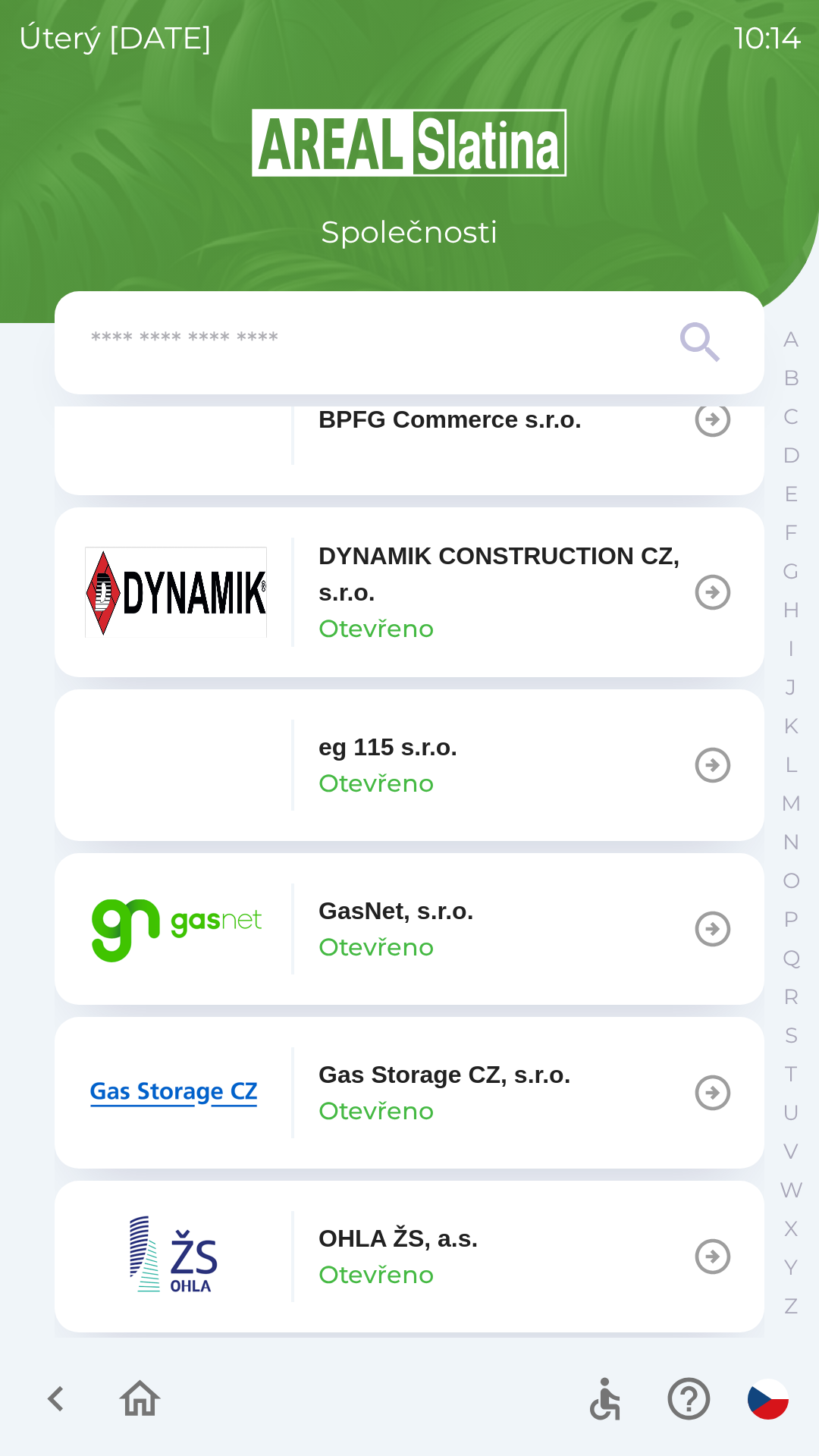
scroll to position [738, 0]
click at [412, 1080] on p "Gas Storage CZ, s.r.o." at bounding box center [445, 1073] width 252 height 37
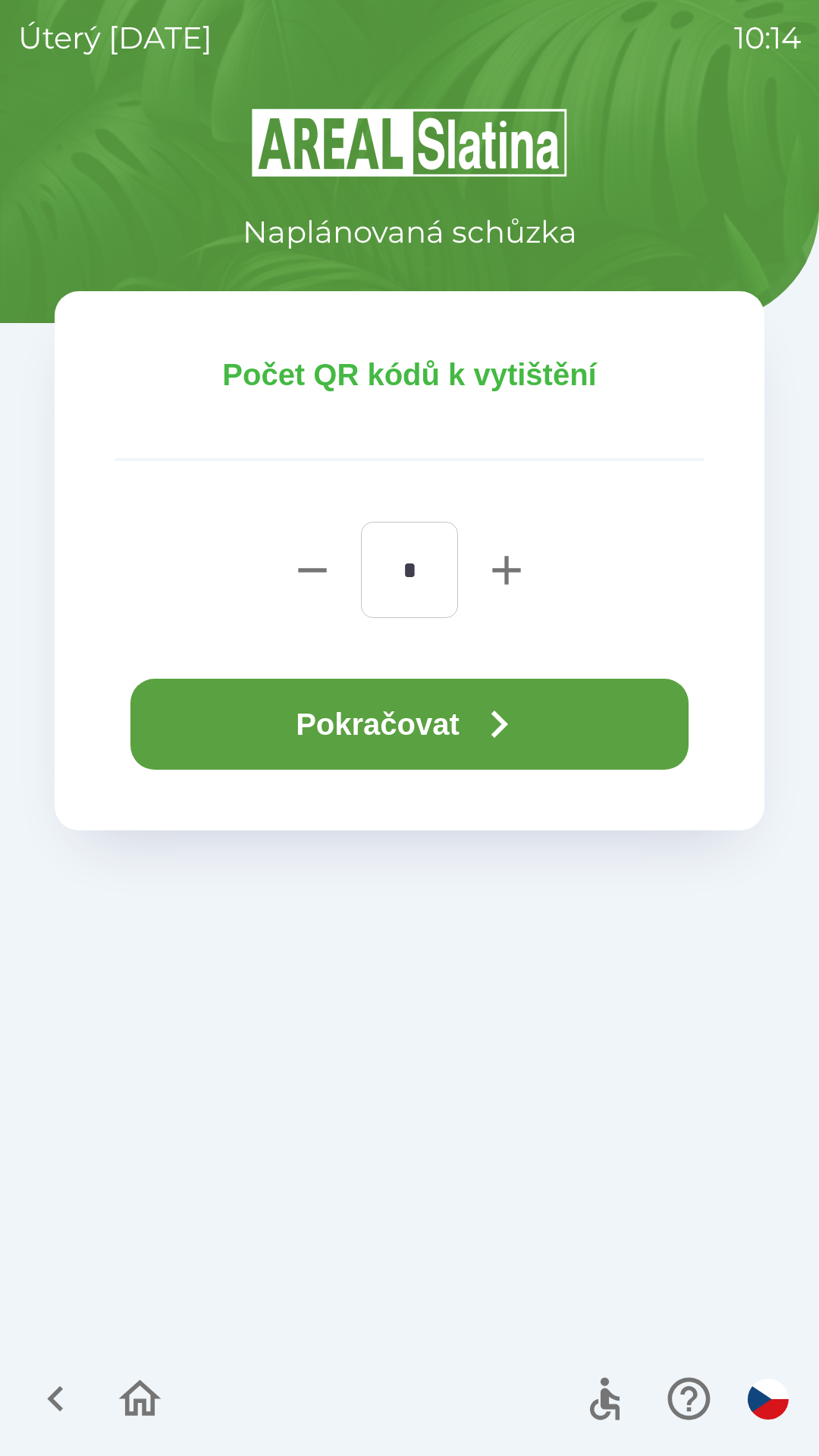
click at [471, 730] on button "Pokračovat" at bounding box center [409, 724] width 558 height 91
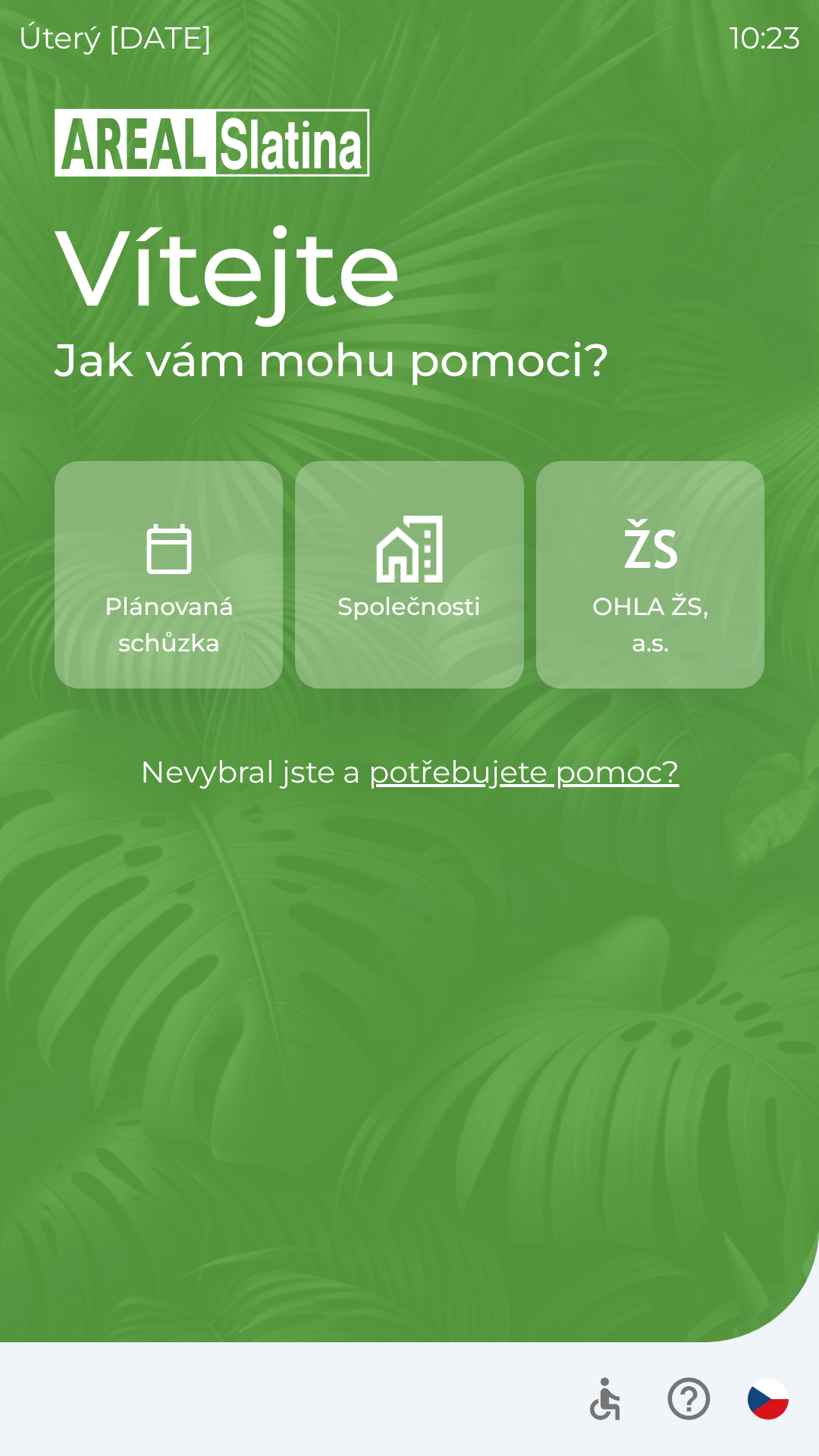
click at [396, 616] on p "Společnosti" at bounding box center [409, 607] width 143 height 37
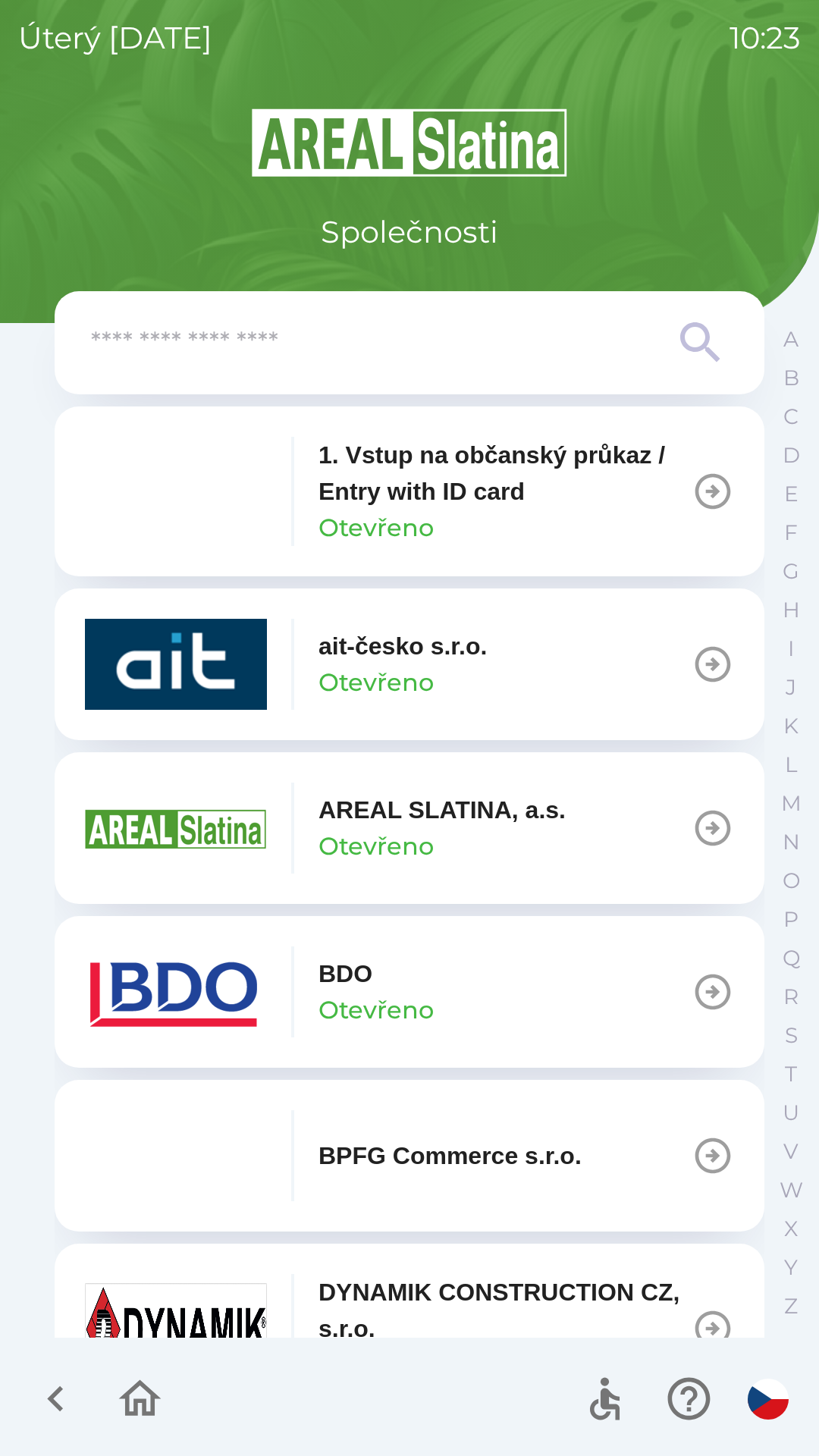
click at [402, 1004] on p "Otevřeno" at bounding box center [376, 1010] width 115 height 37
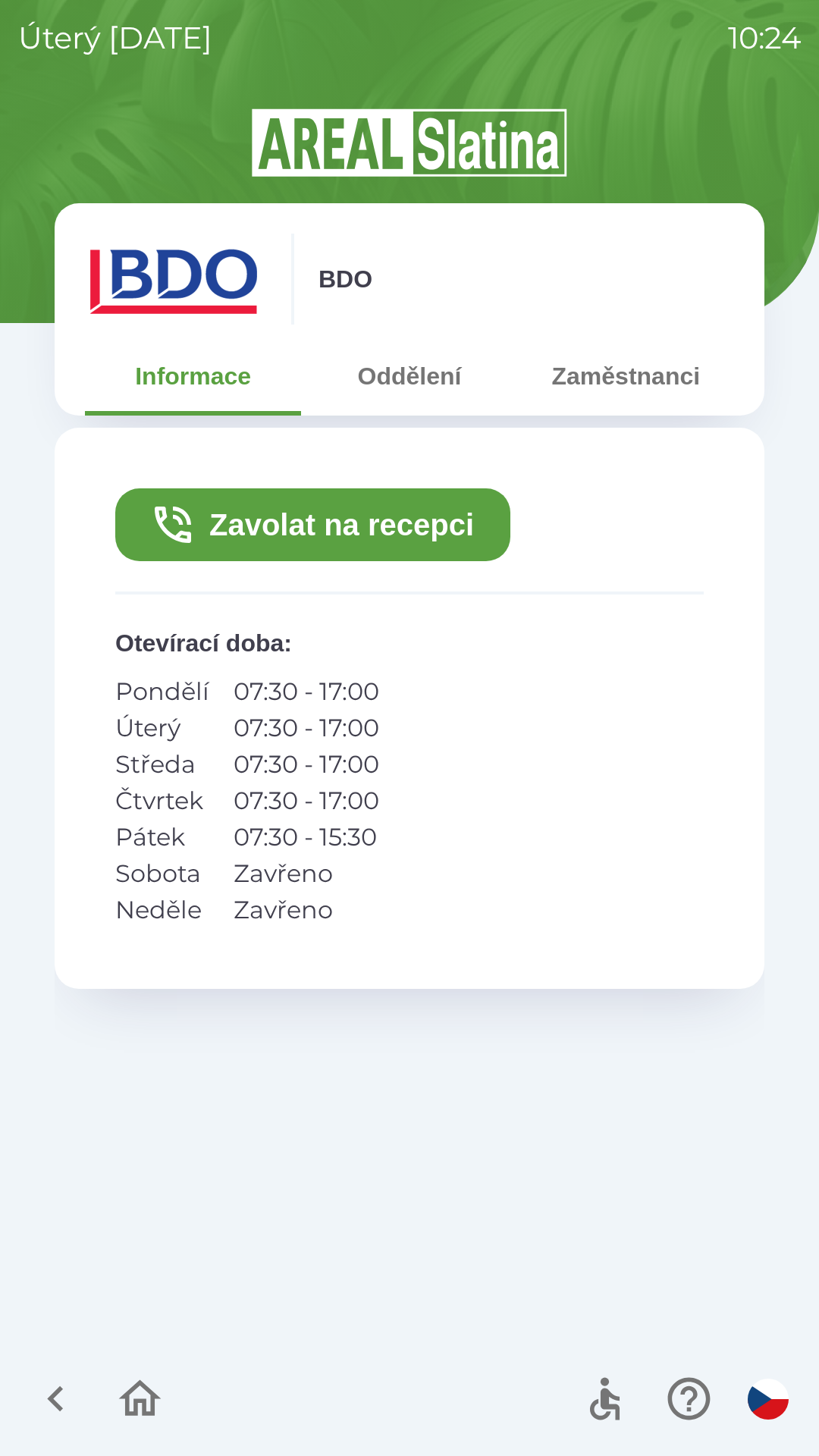
click at [292, 527] on button "Zavolat na recepci" at bounding box center [313, 524] width 395 height 73
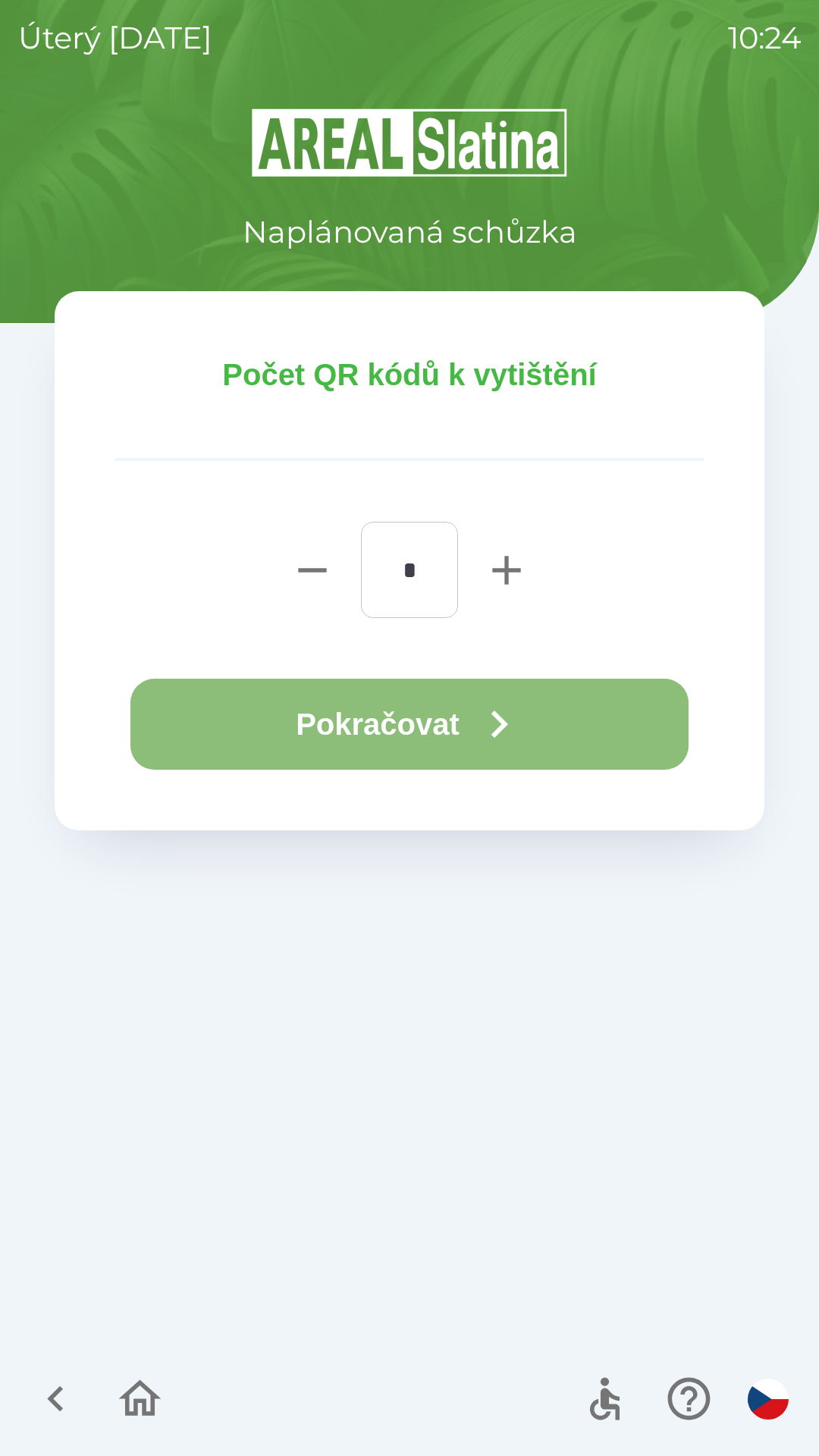
click at [339, 707] on button "Pokračovat" at bounding box center [409, 724] width 558 height 91
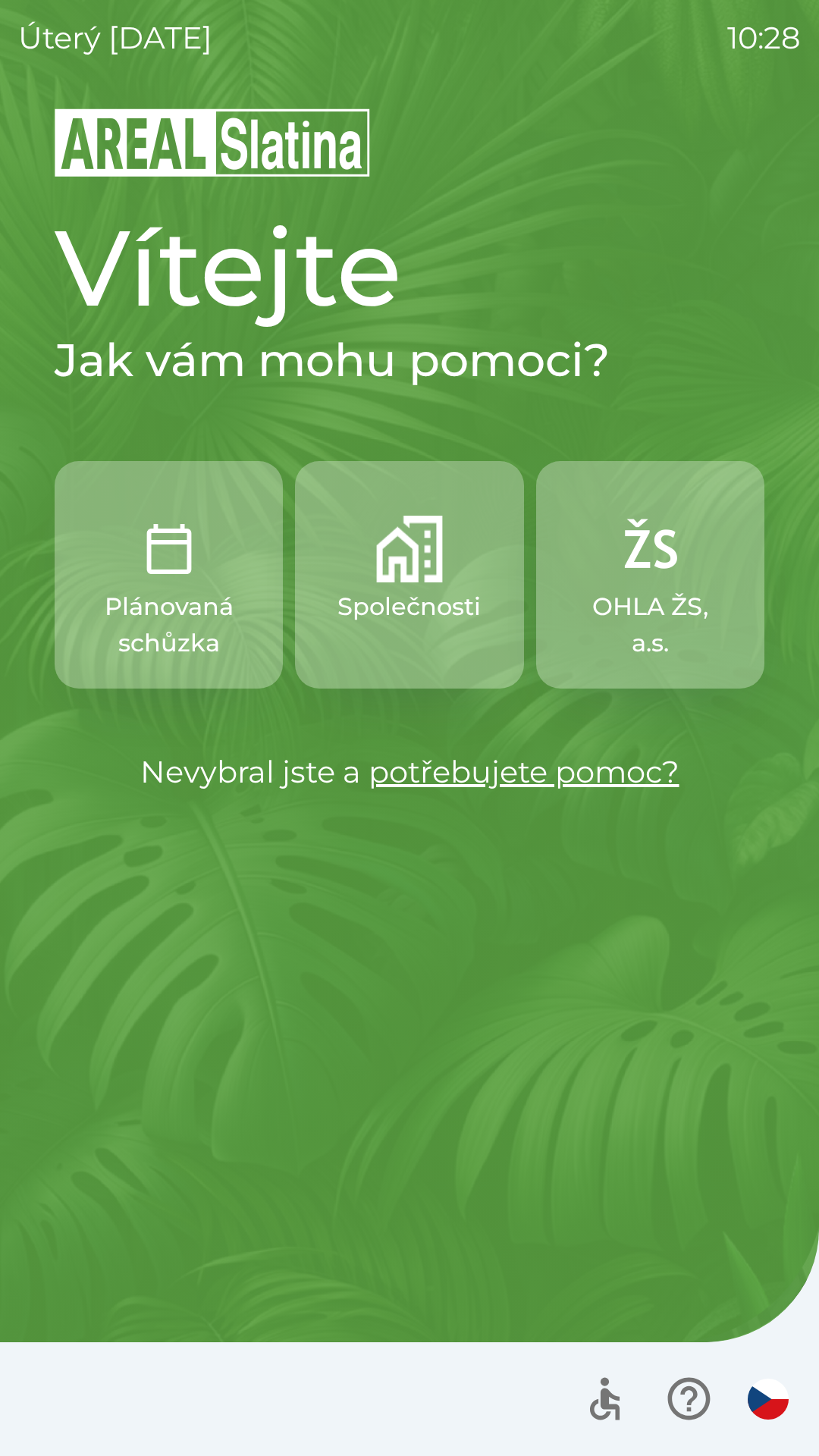
click at [396, 634] on button "Společnosti" at bounding box center [409, 574] width 228 height 227
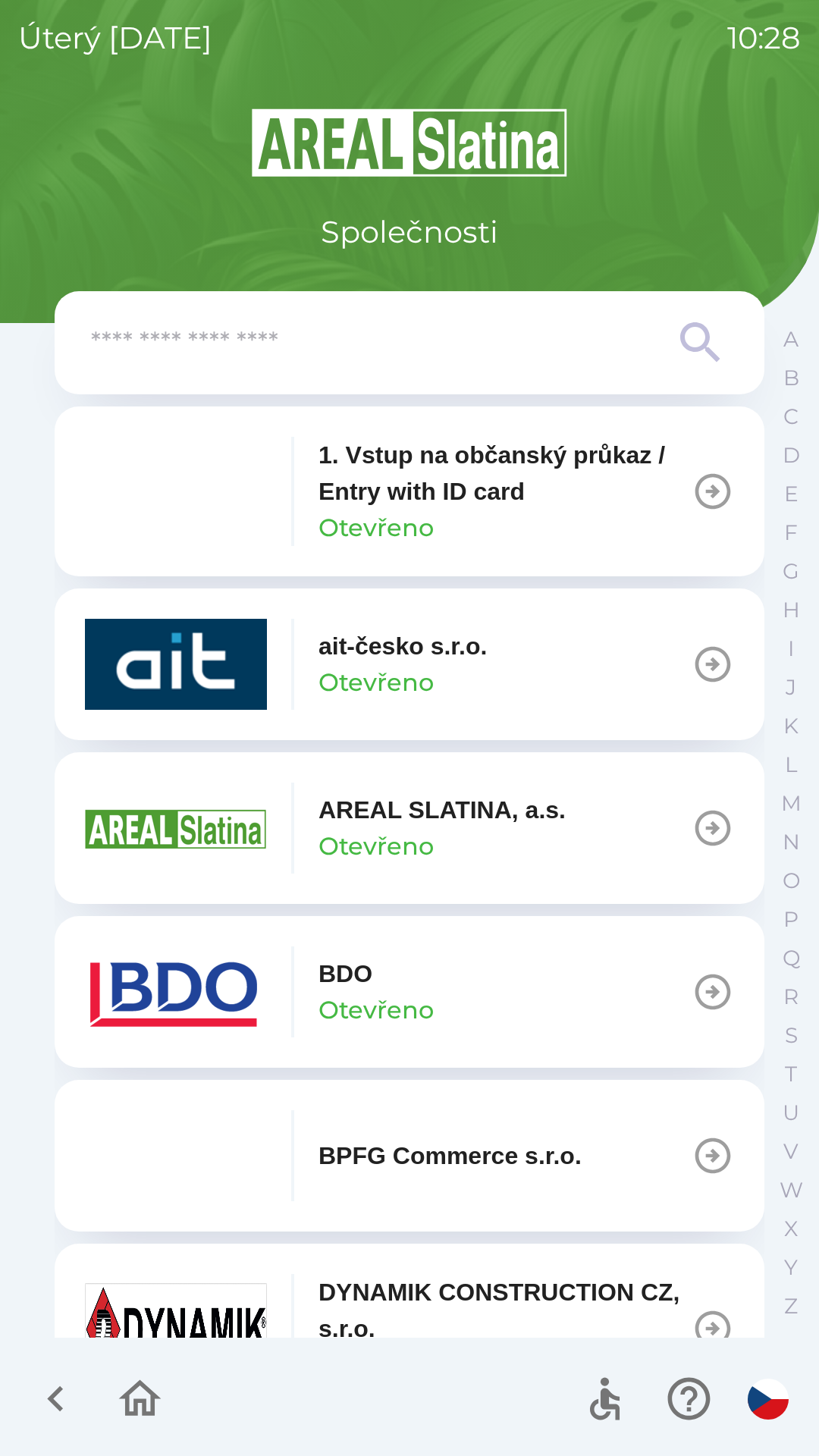
click at [536, 1023] on button "BDO Otevřeno" at bounding box center [409, 991] width 710 height 152
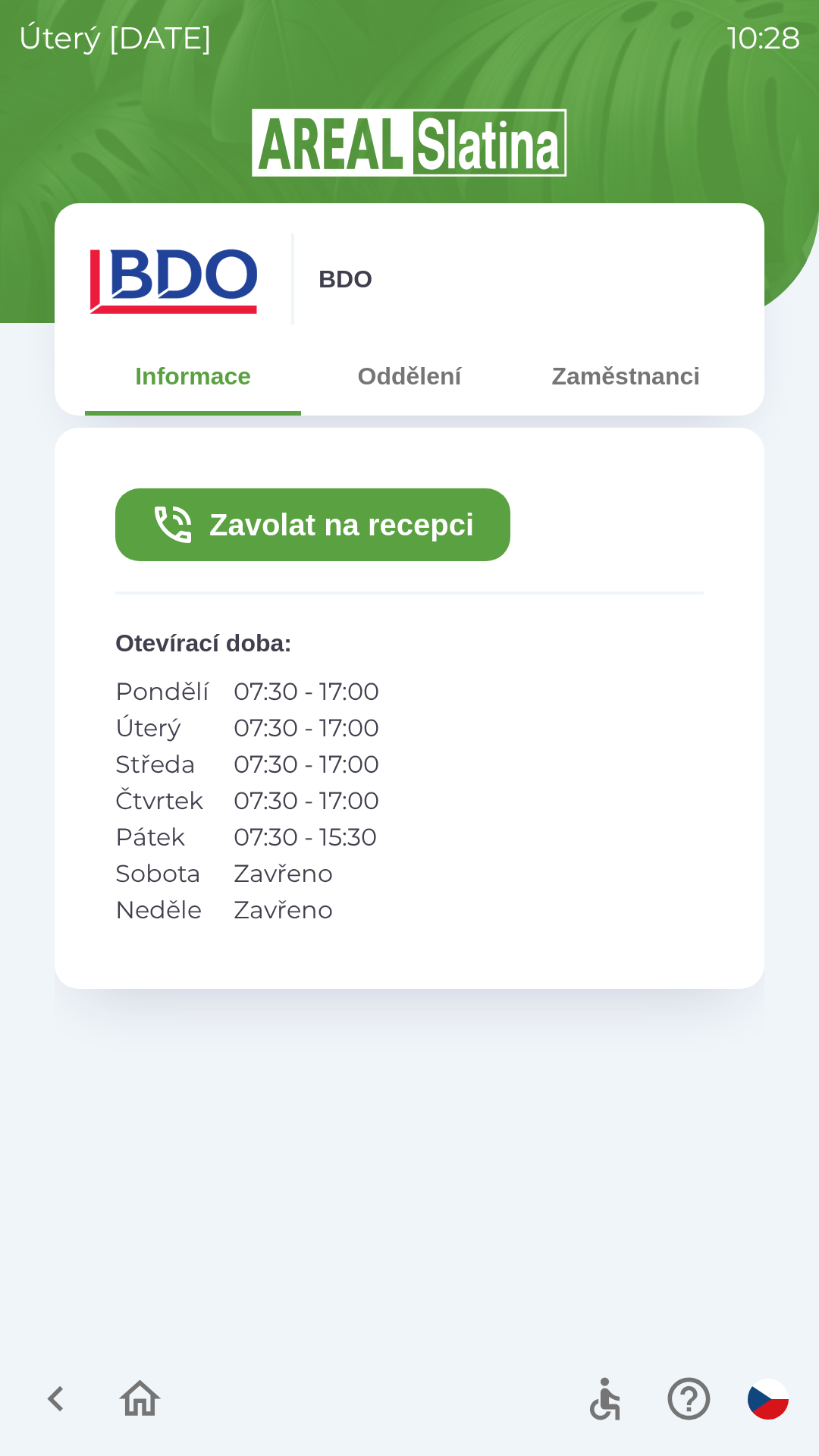
click at [508, 756] on div "Zavolat na recepci Otevírací doba : Pondělí 07:30 - 17:00 Úterý 07:30 - 17:00 S…" at bounding box center [409, 708] width 710 height 561
click at [63, 1388] on icon "button" at bounding box center [56, 1398] width 51 height 51
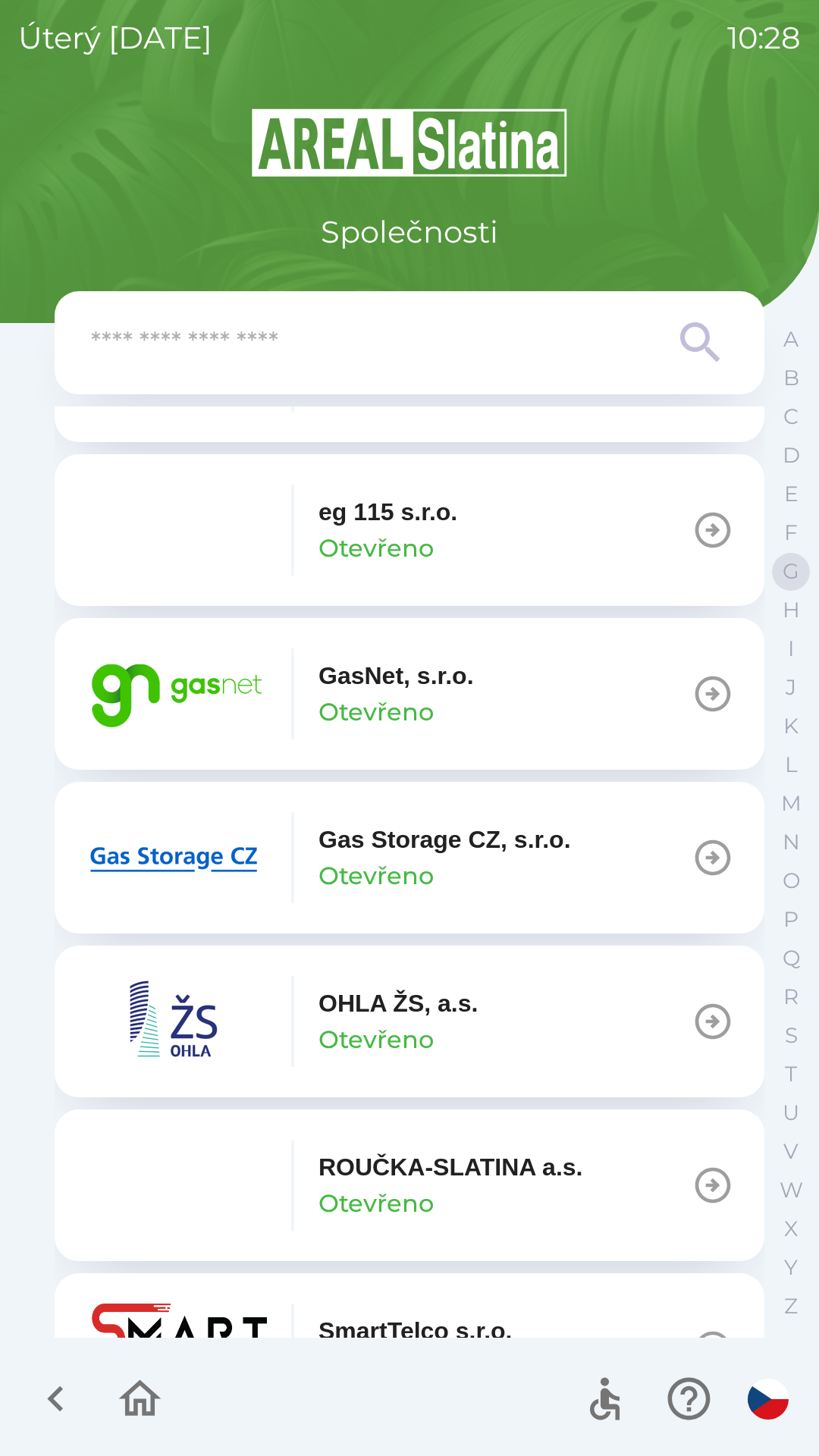
scroll to position [973, 0]
click at [348, 864] on p "Otevřeno" at bounding box center [376, 874] width 115 height 37
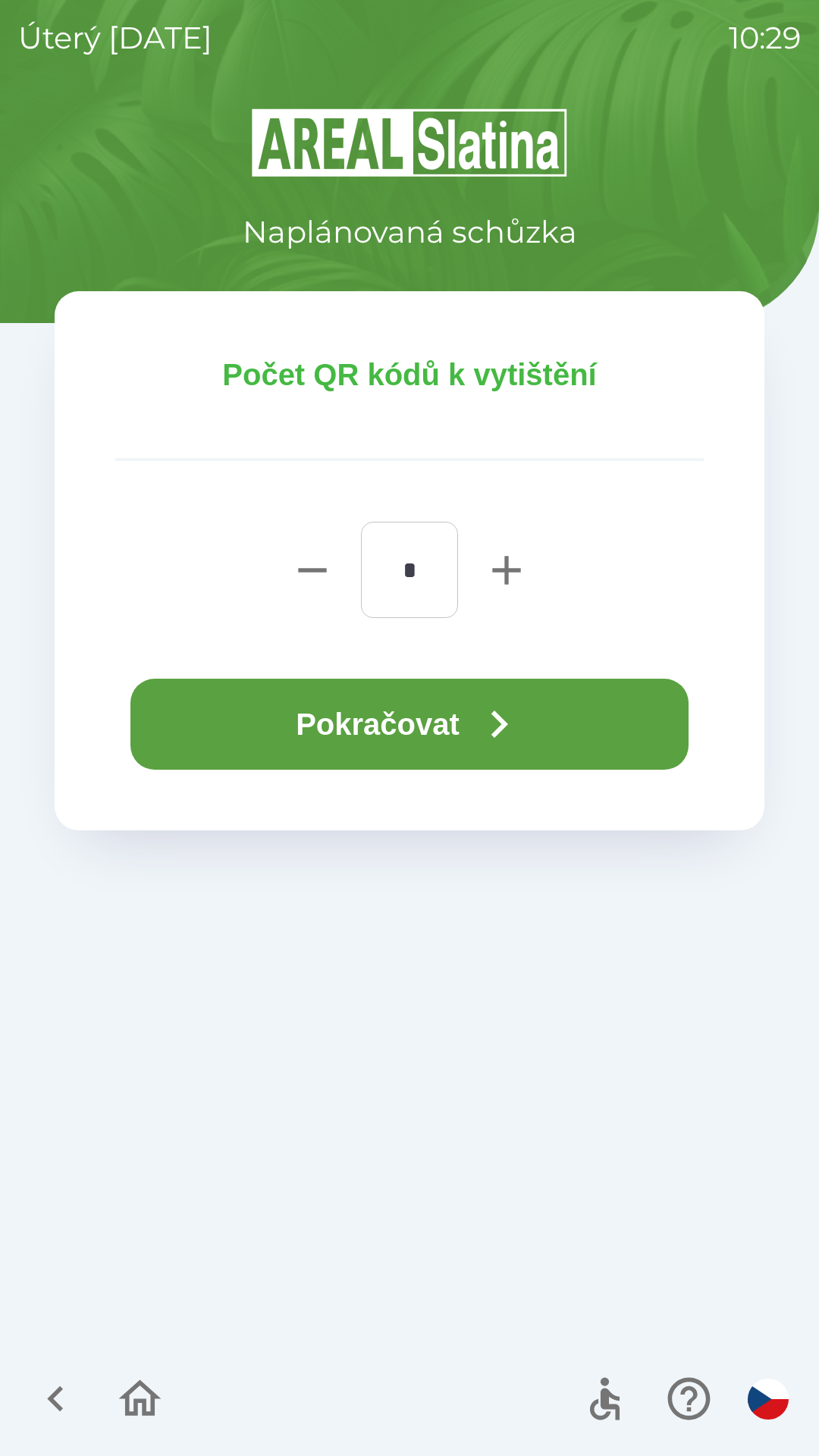
click at [508, 584] on icon "button" at bounding box center [506, 570] width 28 height 28
type input "*"
click at [478, 723] on icon "button" at bounding box center [498, 724] width 55 height 55
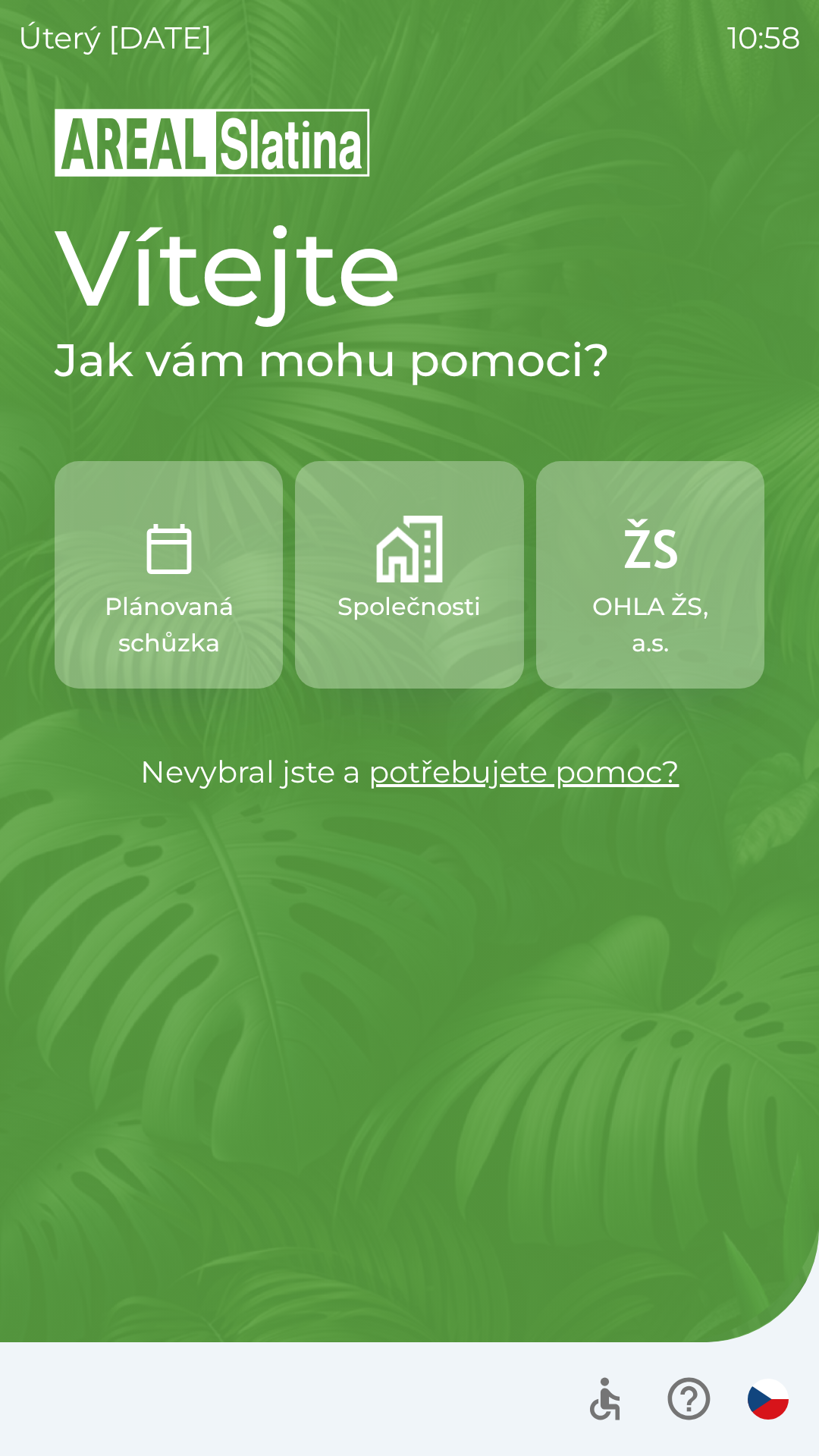
click at [156, 556] on img "button" at bounding box center [169, 548] width 67 height 67
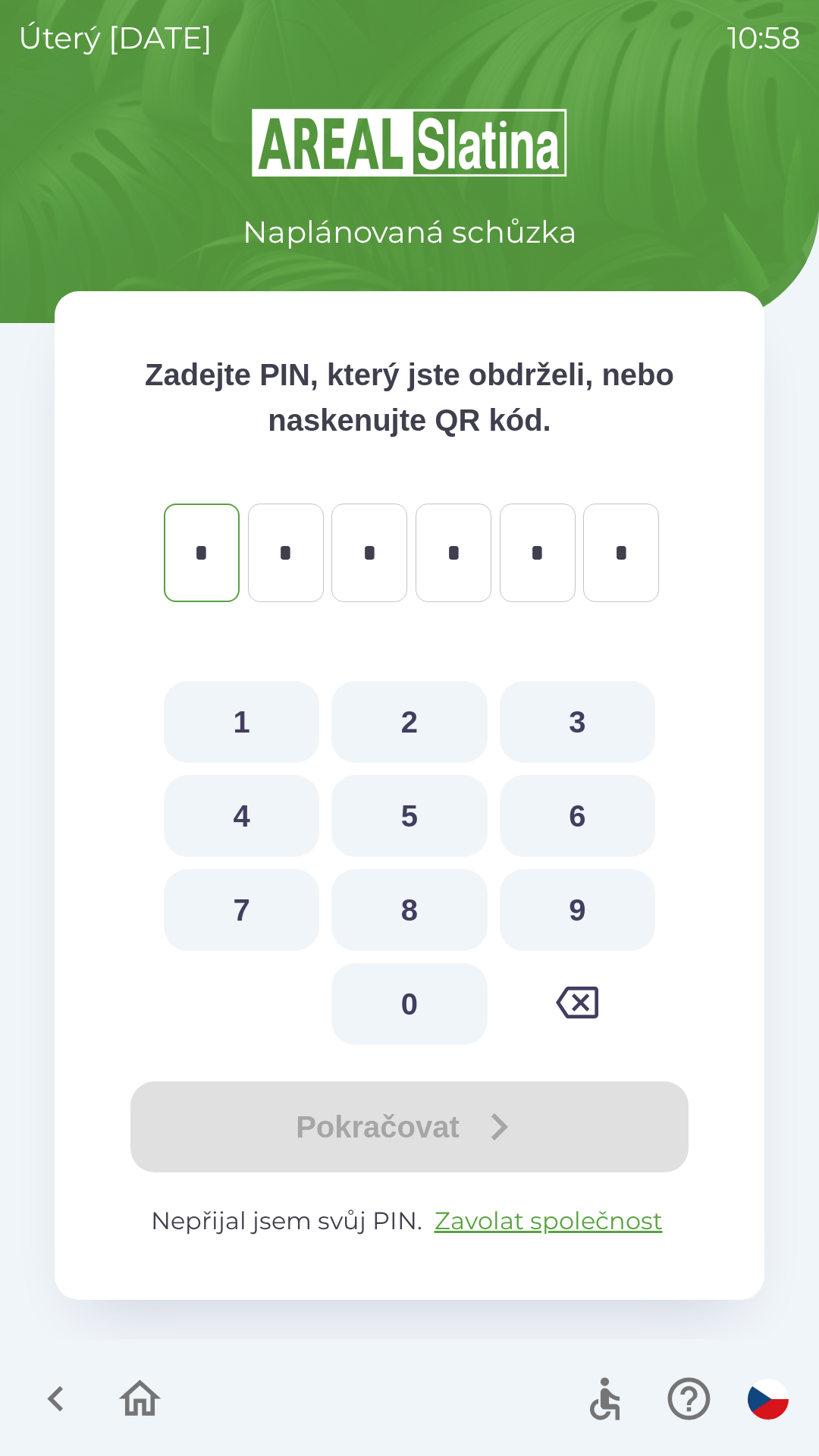
click at [50, 1393] on icon "button" at bounding box center [56, 1398] width 51 height 51
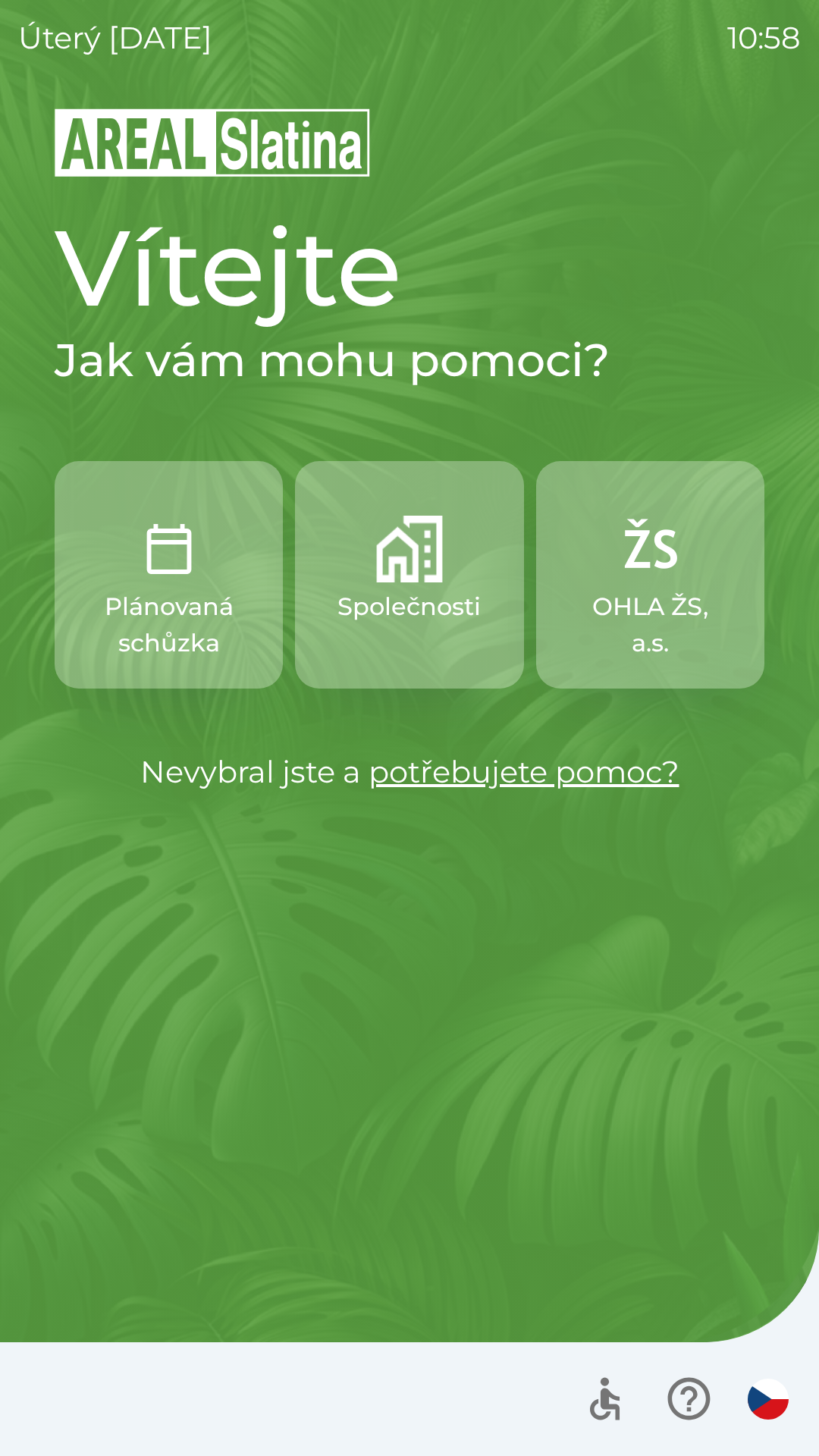
click at [409, 558] on img "button" at bounding box center [409, 548] width 67 height 67
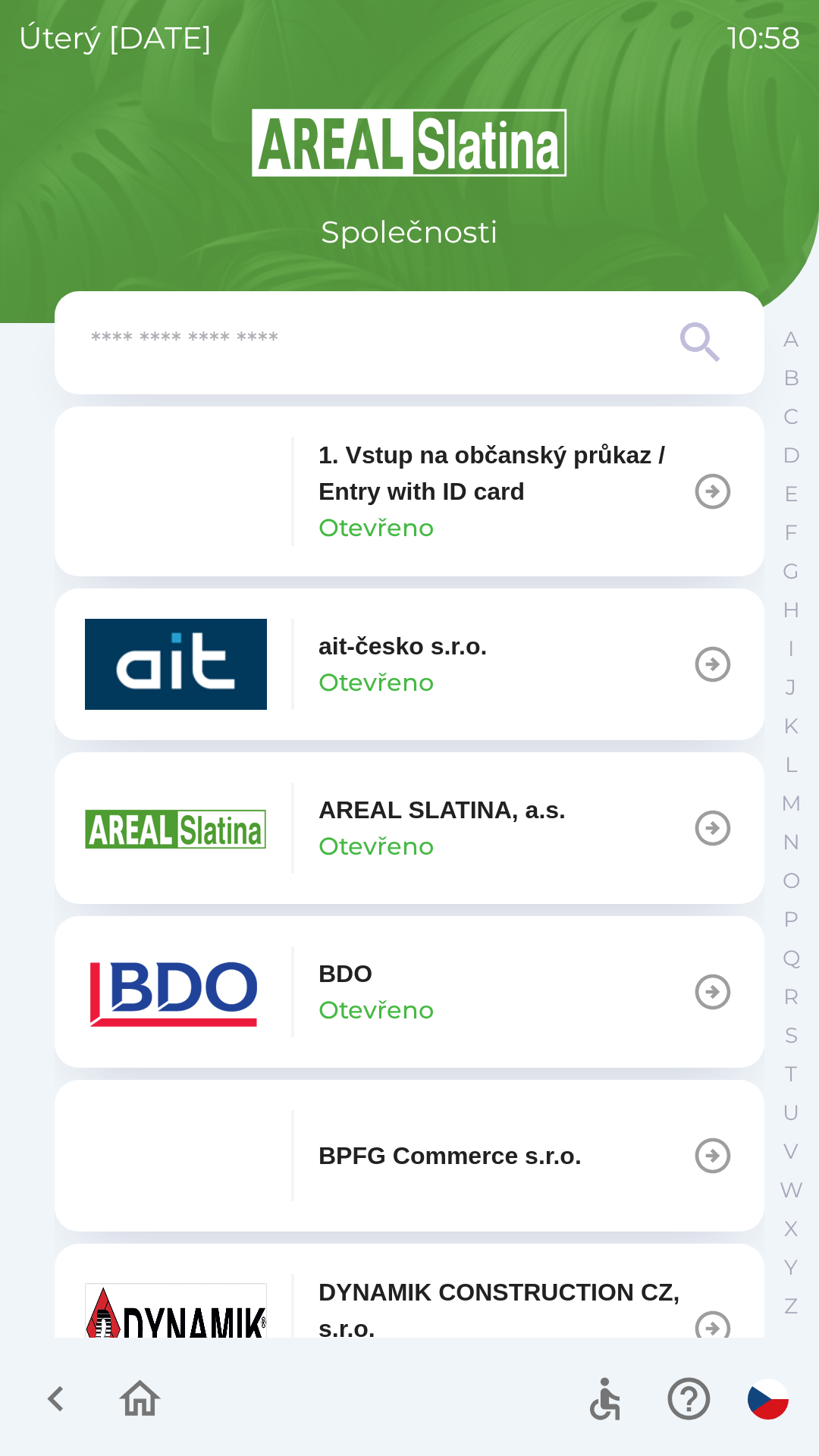
click at [695, 979] on icon "button" at bounding box center [713, 992] width 36 height 36
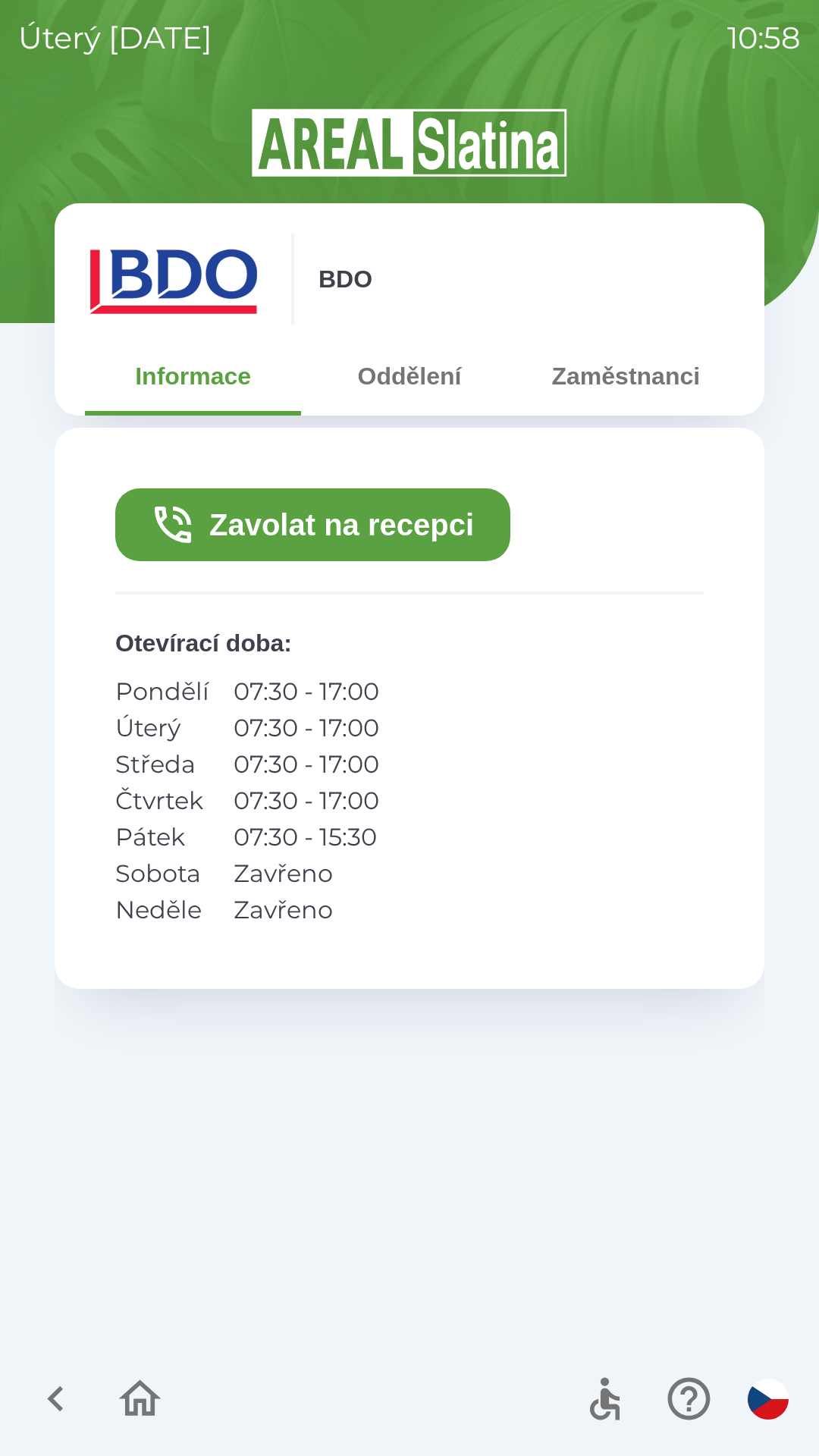
click at [366, 524] on button "Zavolat na recepci" at bounding box center [313, 524] width 395 height 73
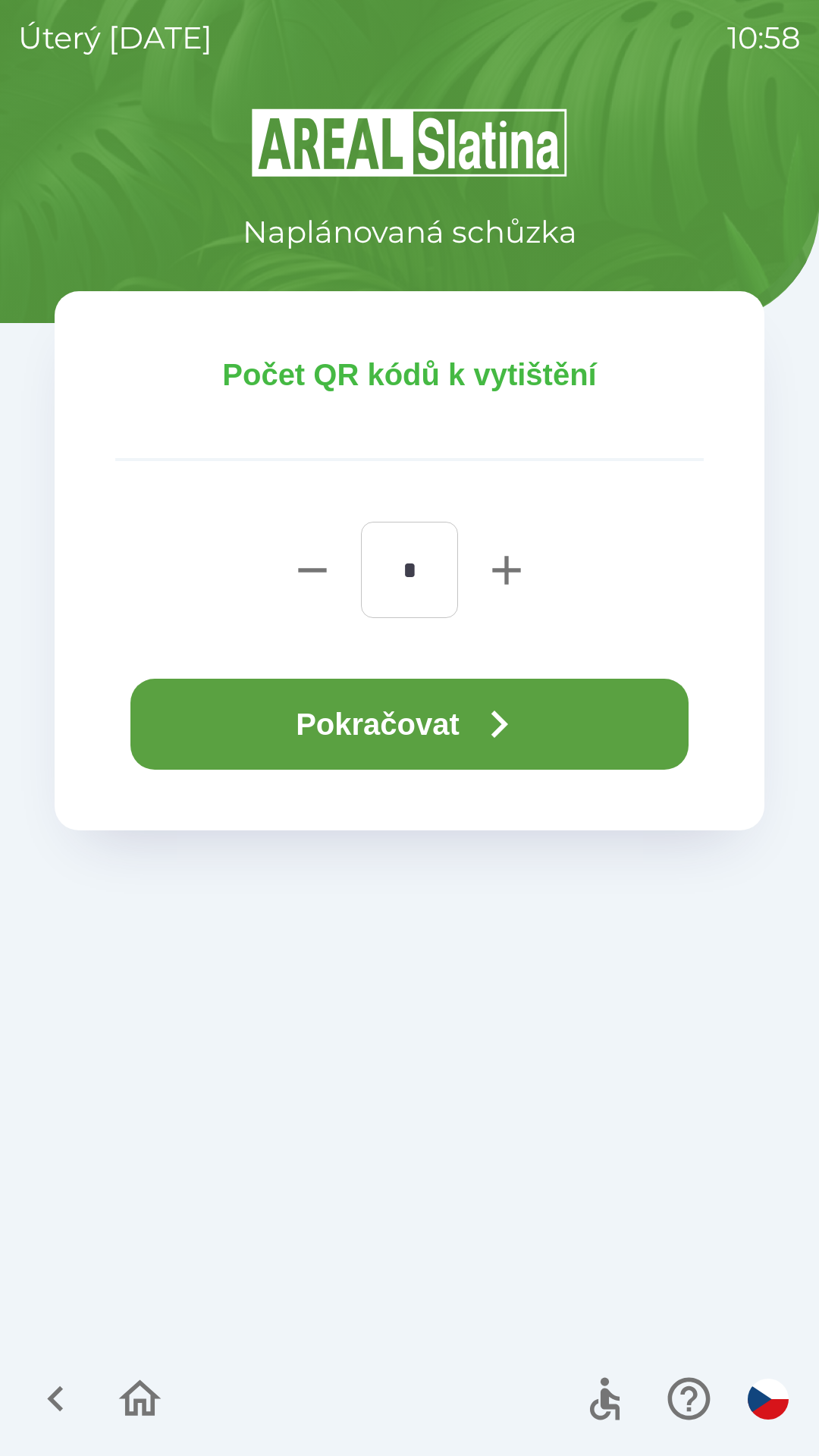
click at [494, 568] on icon "button" at bounding box center [506, 570] width 28 height 28
type input "*"
click at [395, 729] on button "Pokračovat" at bounding box center [409, 724] width 558 height 91
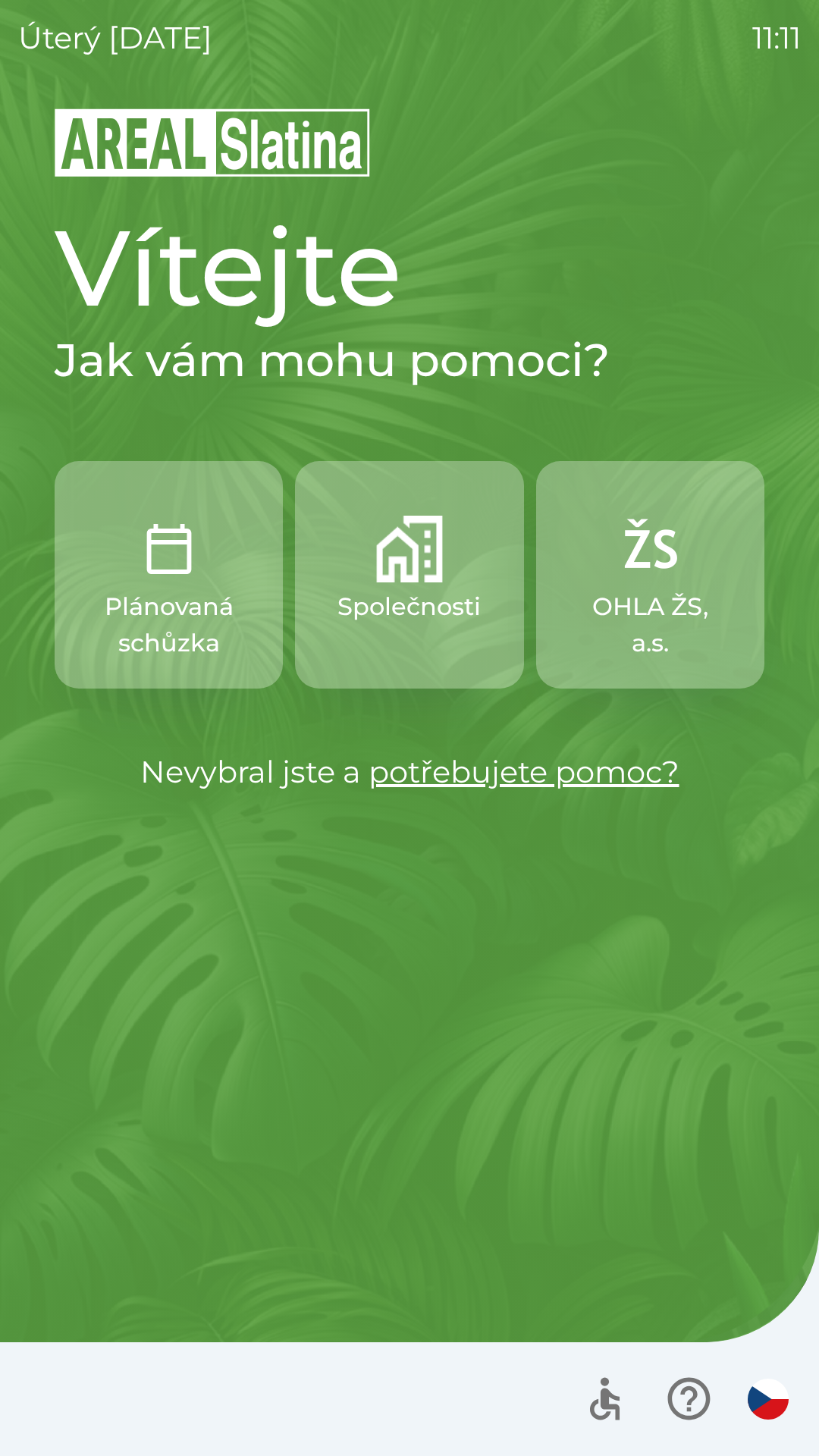
click at [444, 607] on p "Společnosti" at bounding box center [409, 607] width 143 height 37
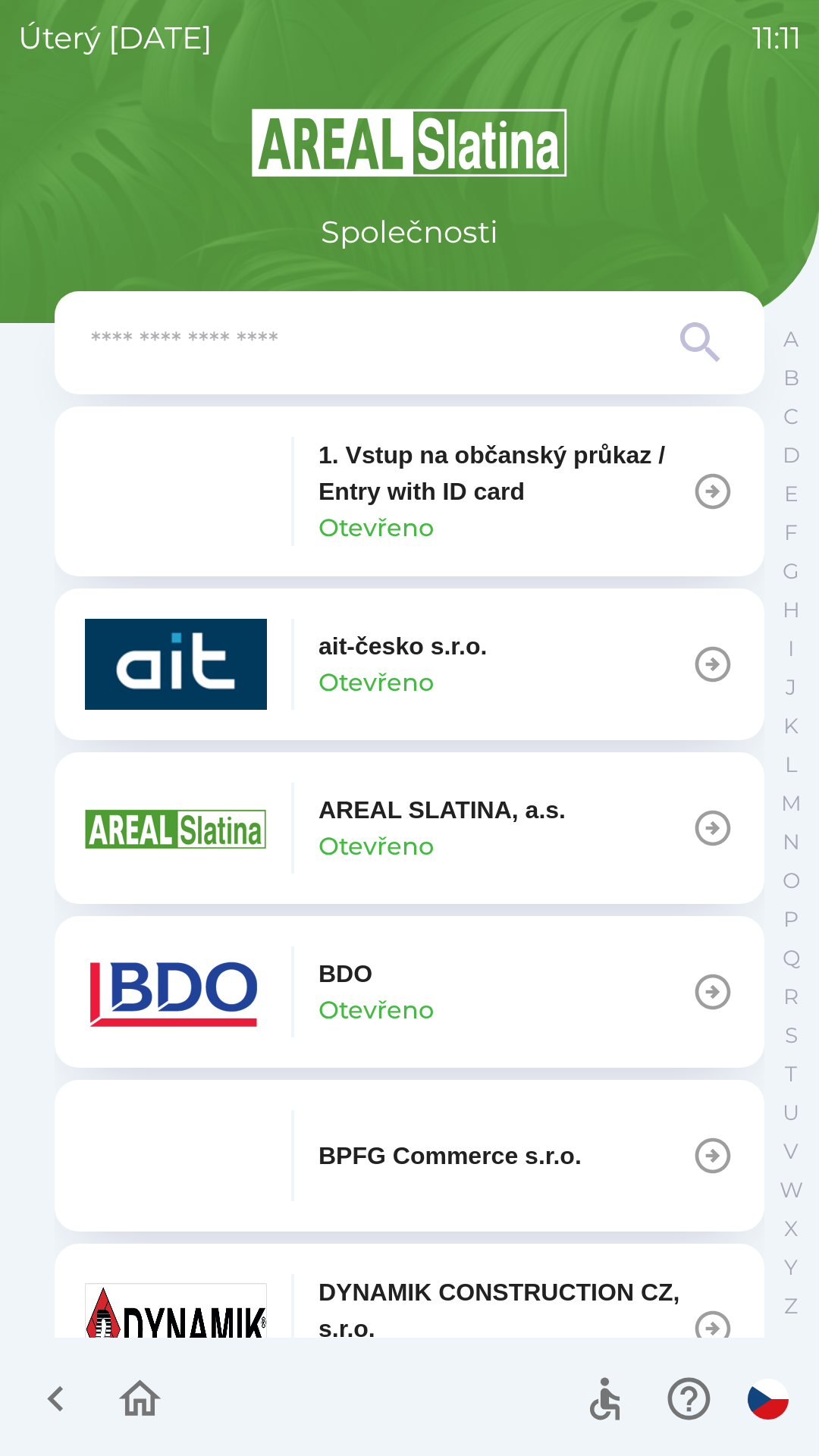
click at [608, 953] on button "BDO Otevřeno" at bounding box center [409, 991] width 710 height 152
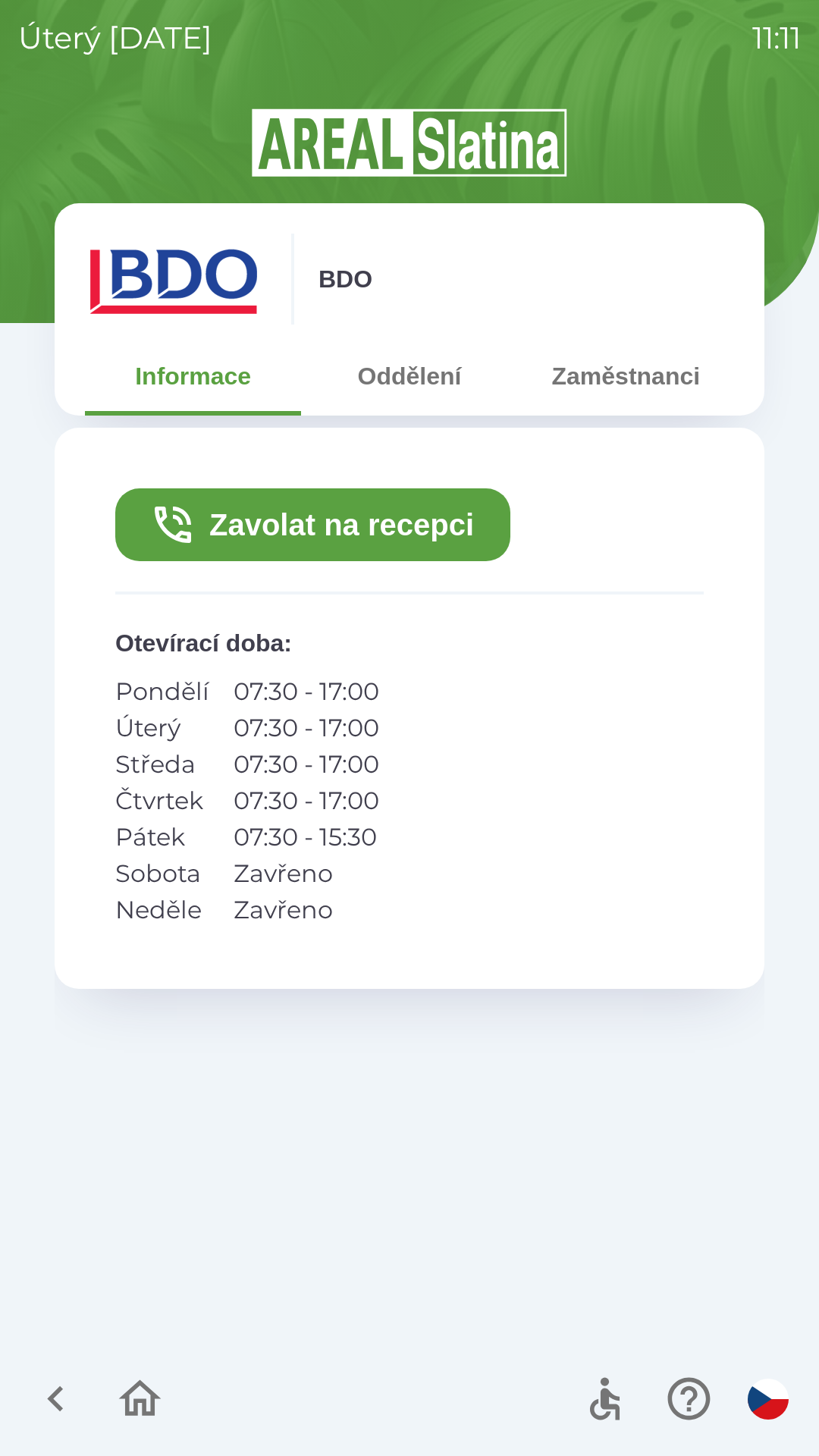
click at [396, 537] on button "Zavolat na recepci" at bounding box center [313, 524] width 395 height 73
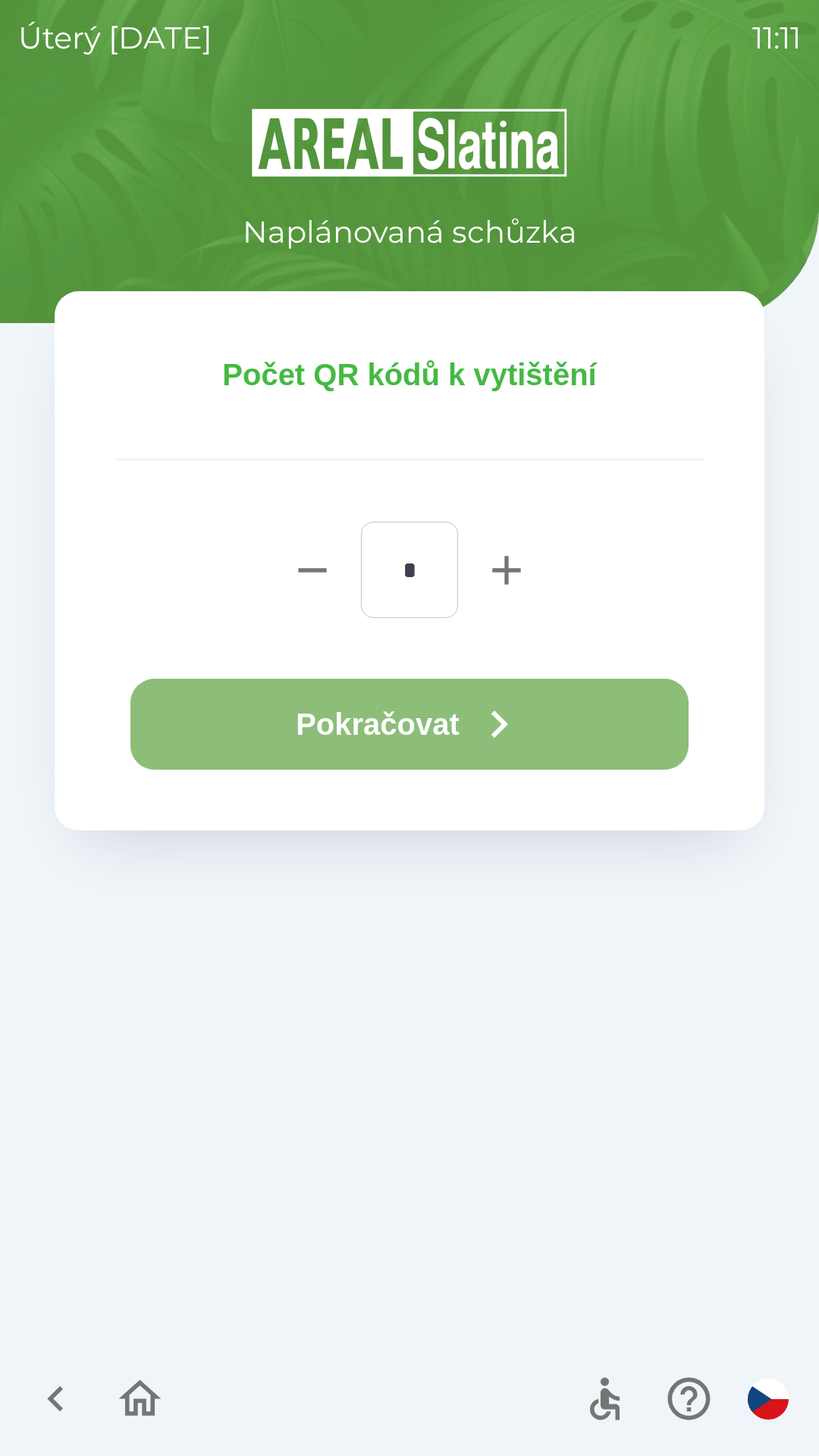
click at [461, 730] on button "Pokračovat" at bounding box center [409, 724] width 558 height 91
